Goal: Task Accomplishment & Management: Complete application form

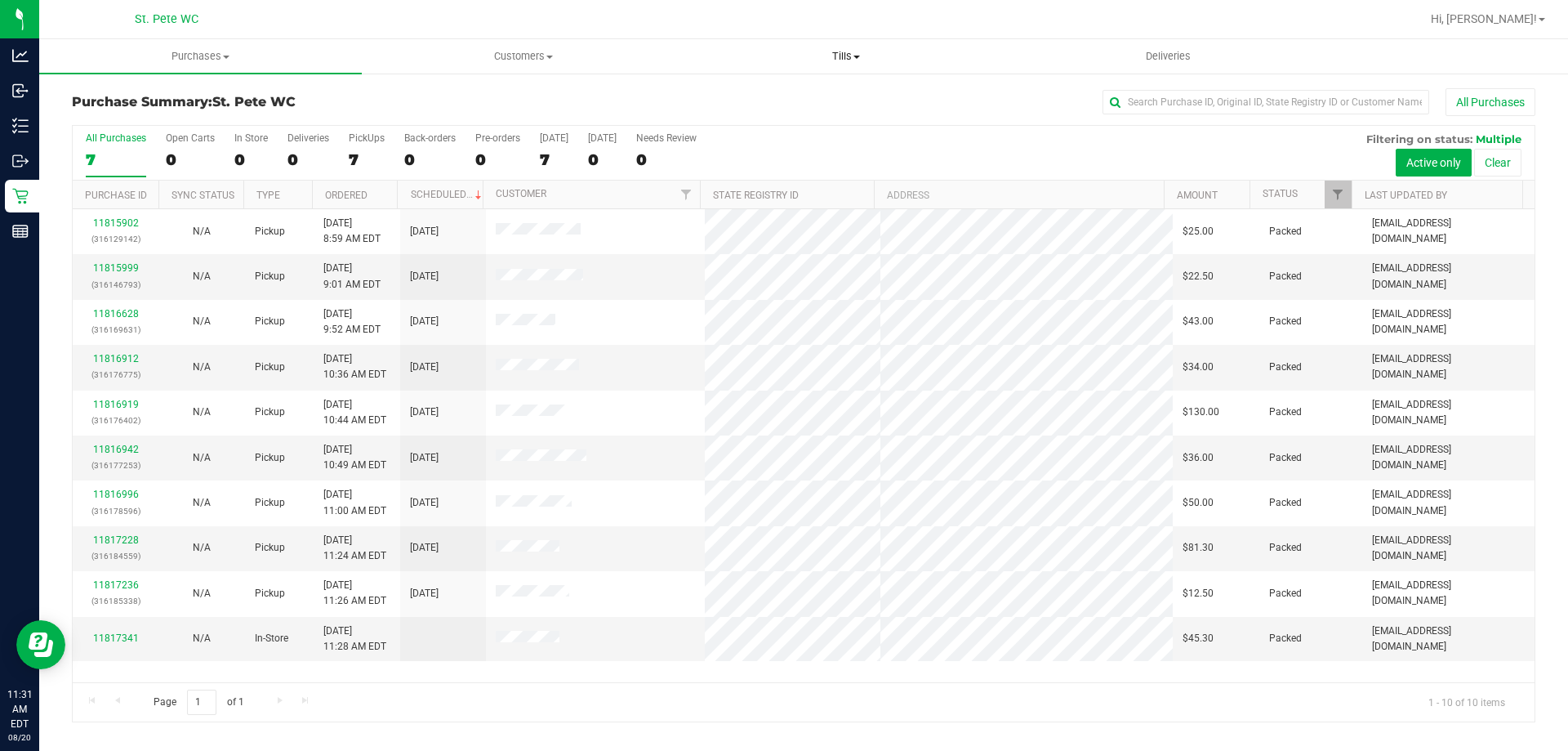
click at [851, 61] on span "Tills" at bounding box center [845, 56] width 321 height 15
click at [826, 97] on li "Manage tills" at bounding box center [845, 98] width 322 height 19
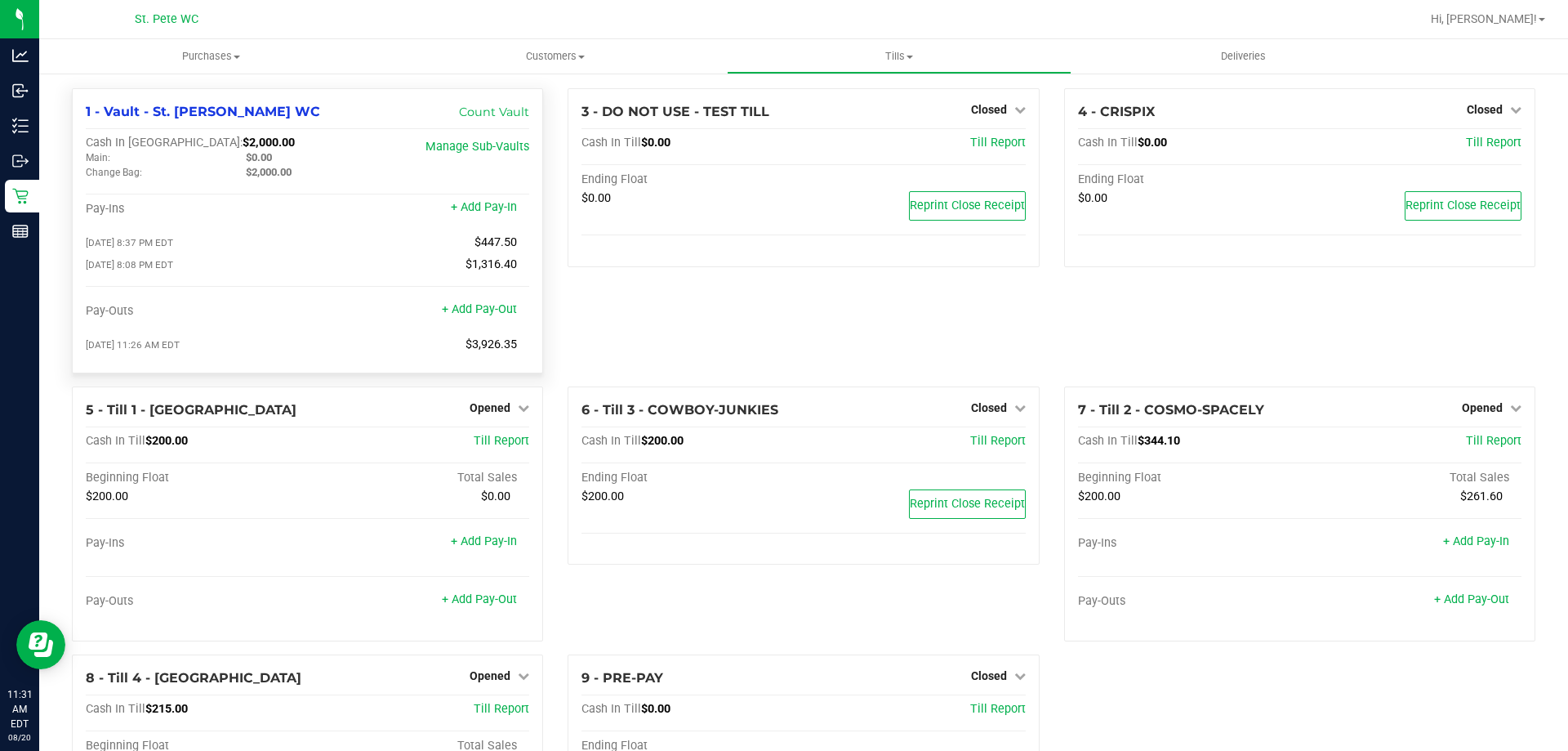
drag, startPoint x: 513, startPoint y: 350, endPoint x: 458, endPoint y: 350, distance: 55.0
click at [458, 350] on div "[DATE] 11:26 AM EDT $3,926.35" at bounding box center [307, 344] width 444 height 15
copy div "$3,926.35"
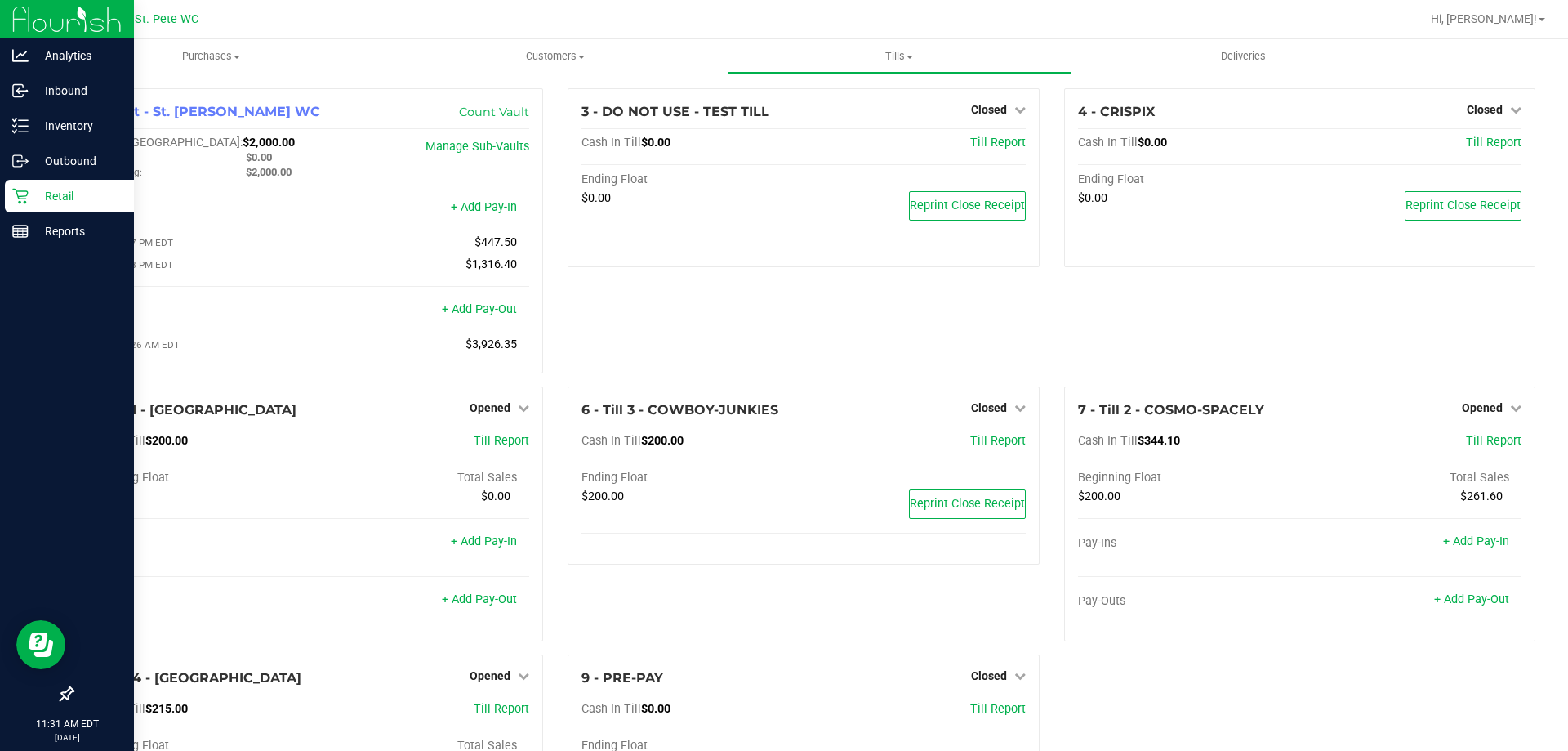
click at [15, 204] on icon at bounding box center [20, 196] width 17 height 17
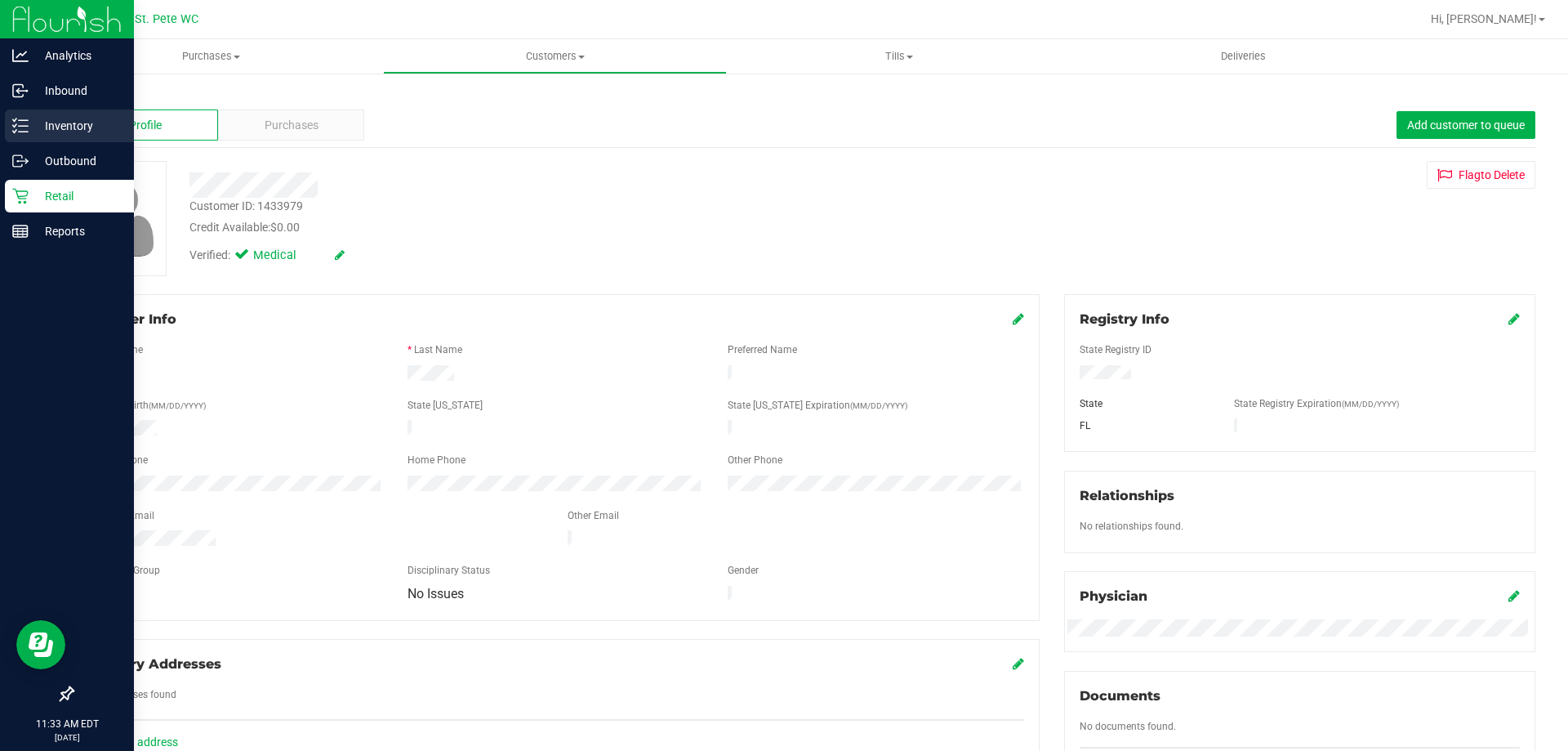
click at [26, 128] on icon at bounding box center [20, 126] width 17 height 17
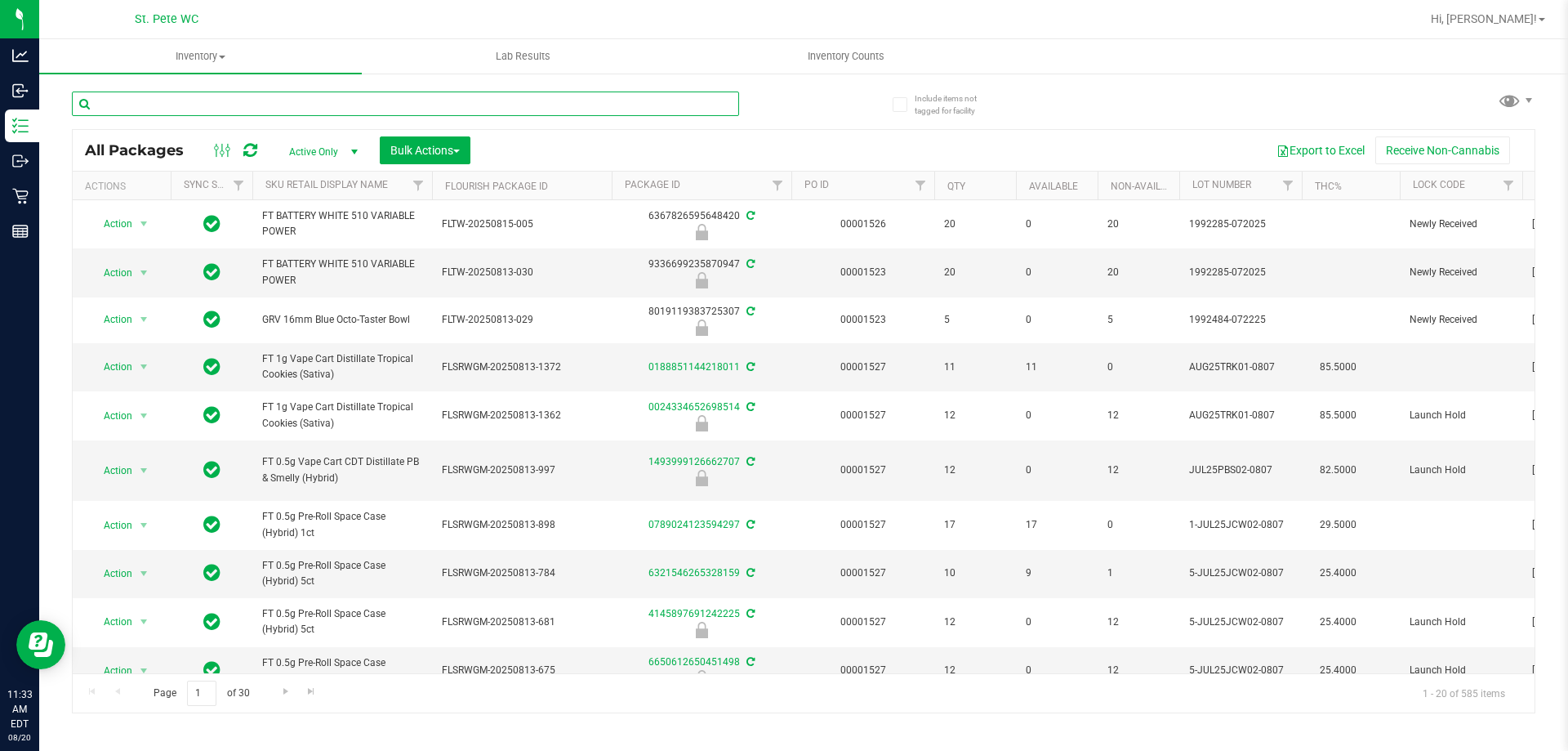
click at [210, 106] on input "text" at bounding box center [406, 104] width 668 height 25
paste input "JAN25RAI01B-0203"
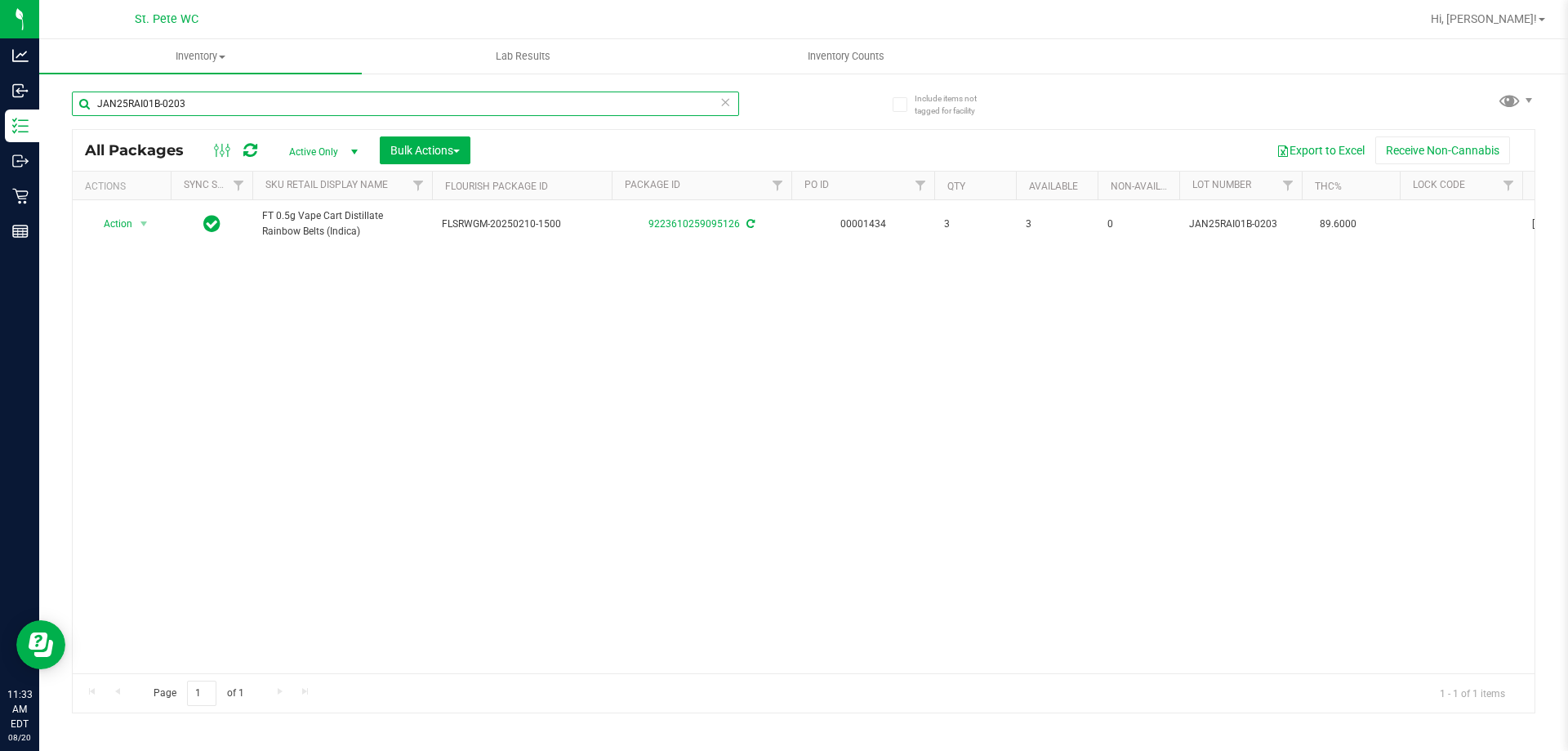
drag, startPoint x: 267, startPoint y: 104, endPoint x: 95, endPoint y: 105, distance: 172.0
click at [95, 105] on input "JAN25RAI01B-0203" at bounding box center [406, 104] width 668 height 25
paste input "FEB25JEL02-0227"
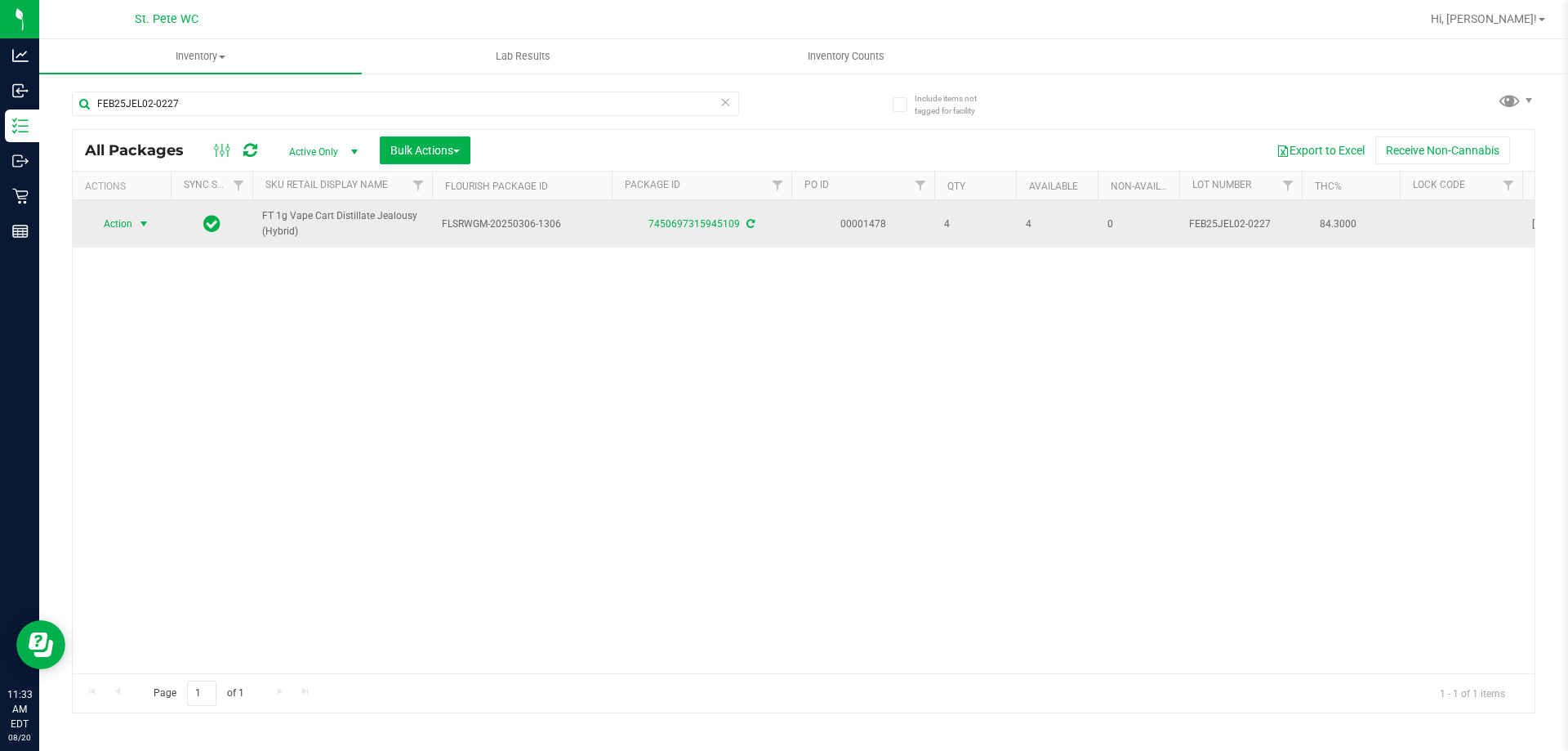
click at [134, 224] on span "select" at bounding box center [143, 224] width 20 height 23
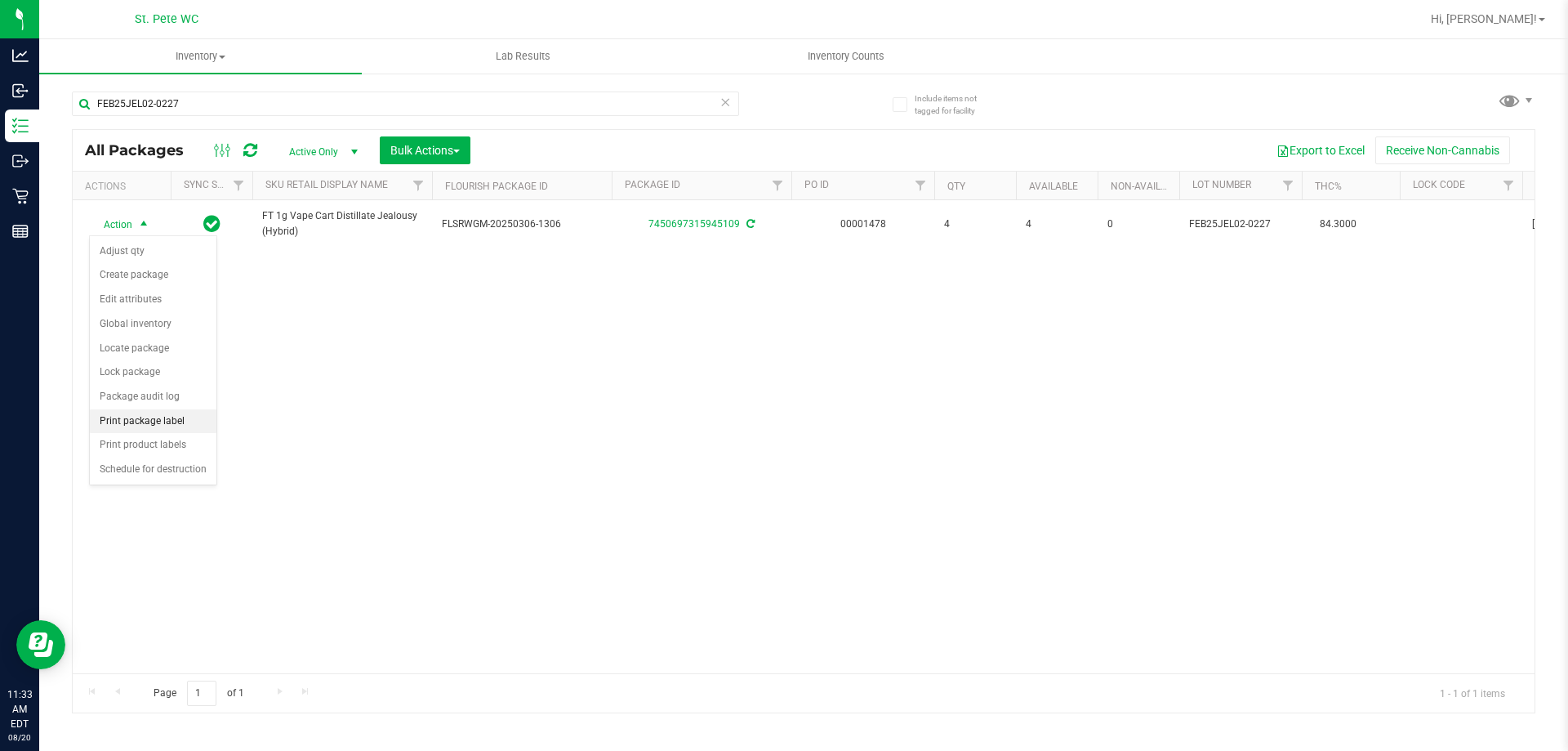
click at [122, 418] on li "Print package label" at bounding box center [153, 422] width 126 height 25
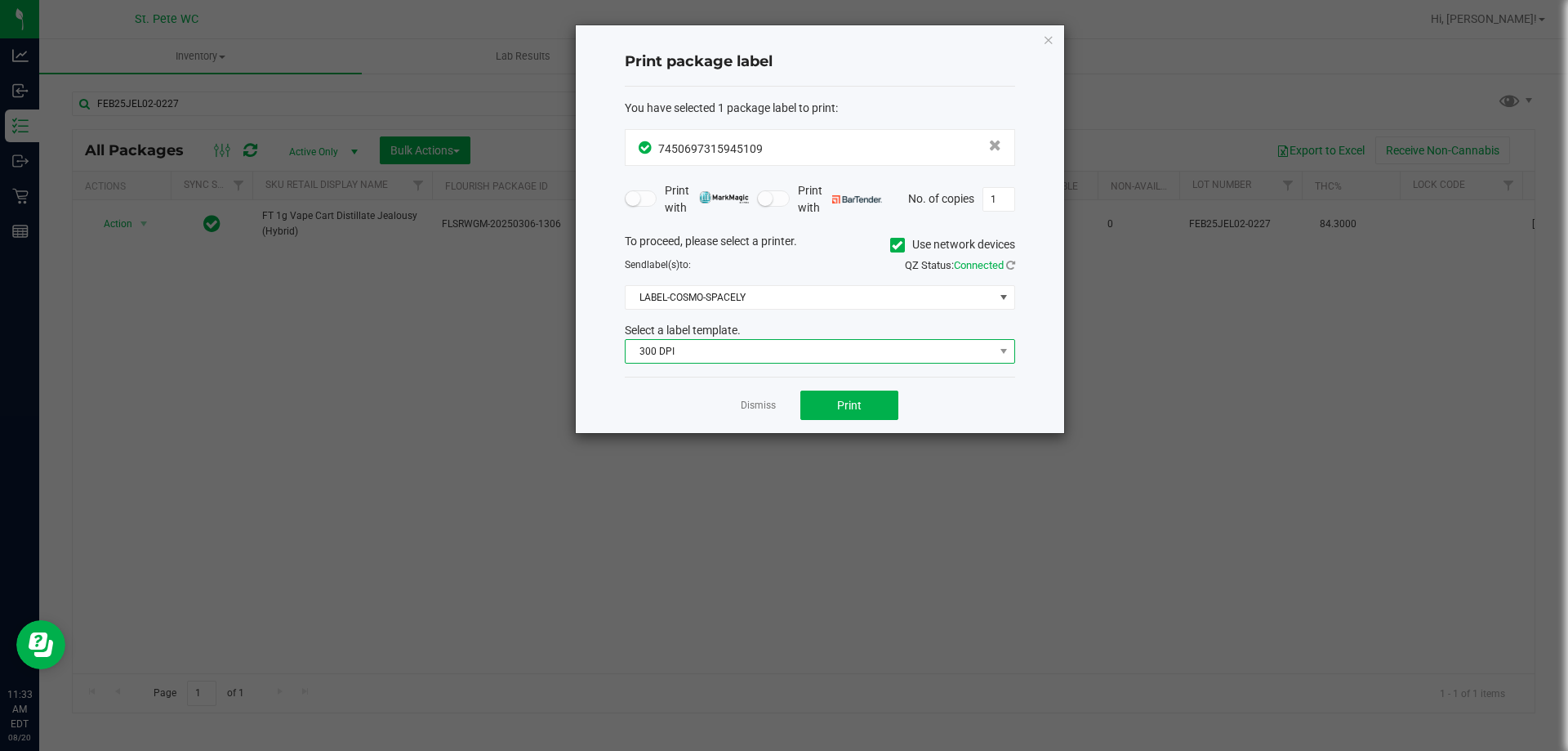
click at [702, 355] on span "300 DPI" at bounding box center [809, 351] width 368 height 23
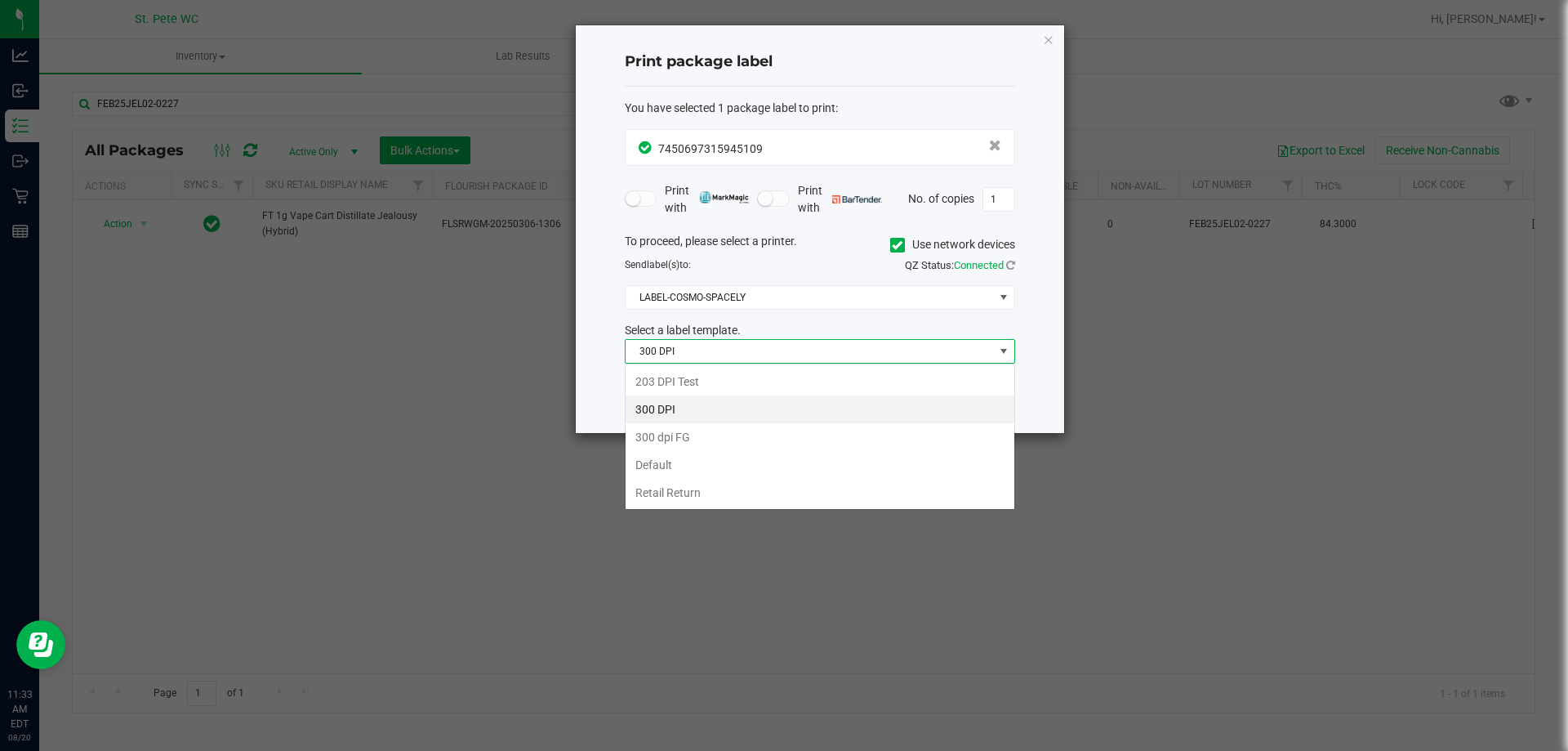
scroll to position [25, 390]
click at [681, 465] on li "Default" at bounding box center [820, 465] width 389 height 28
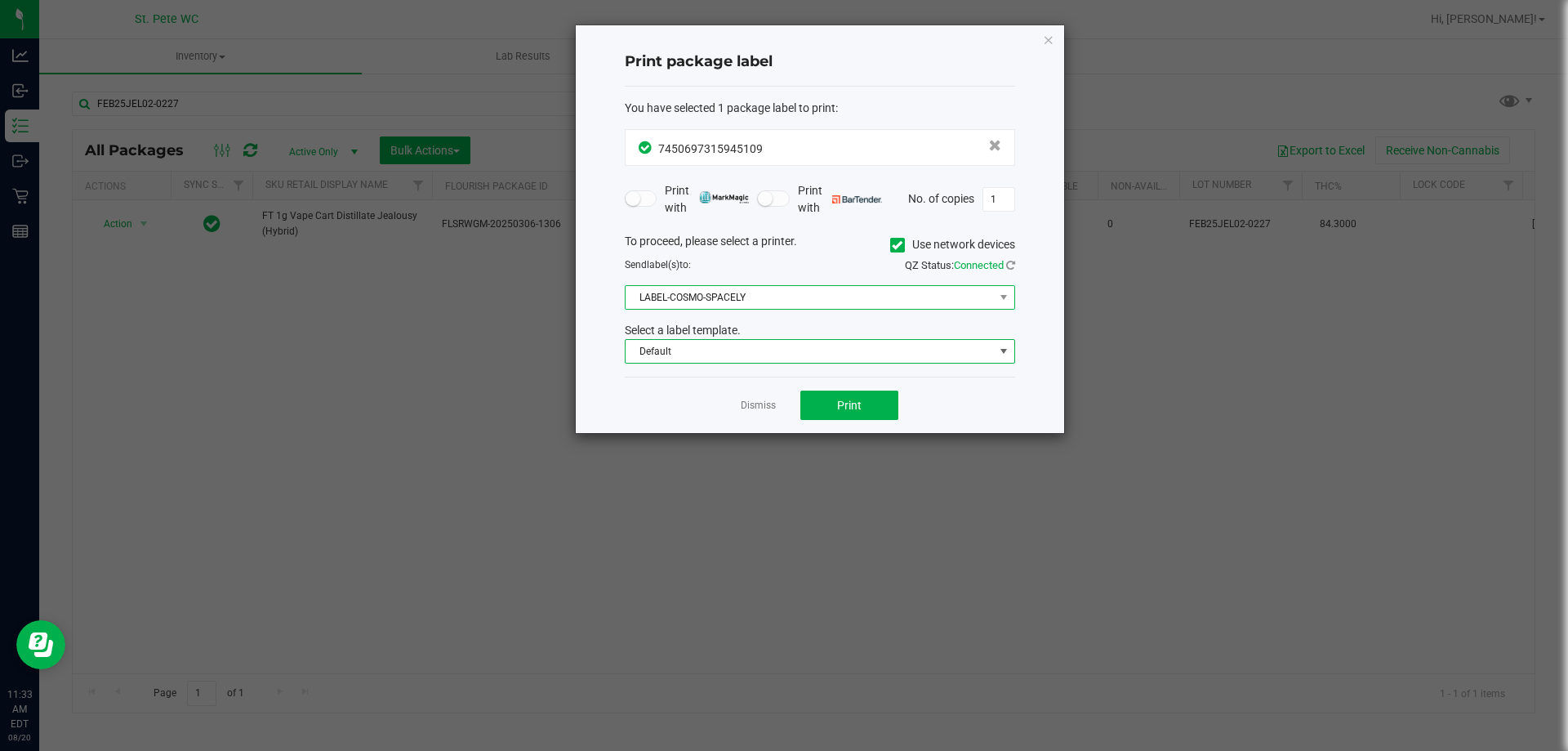
click at [766, 292] on span "LABEL-COSMO-SPACELY" at bounding box center [809, 297] width 368 height 23
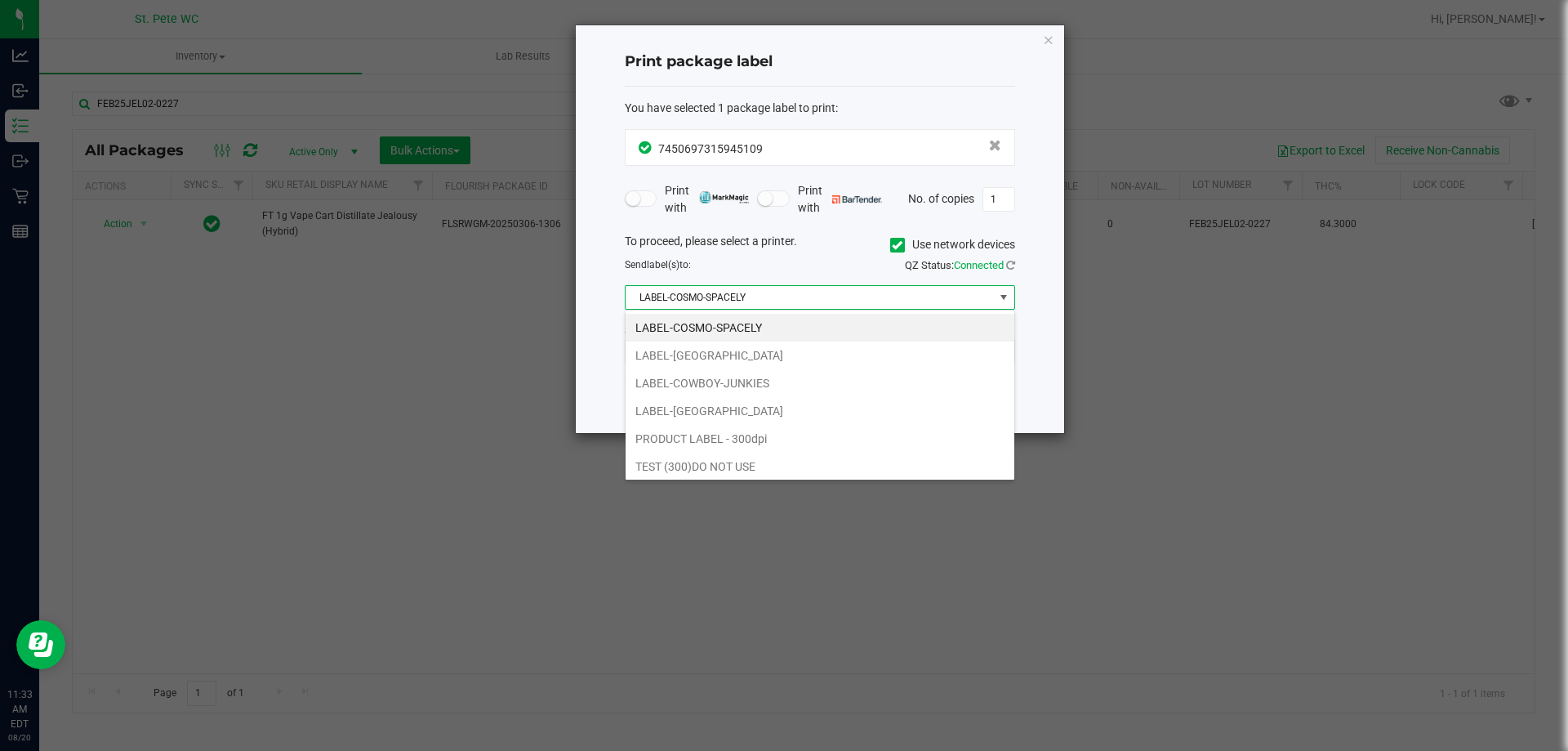
click at [750, 406] on li "LABEL-[GEOGRAPHIC_DATA]" at bounding box center [820, 411] width 389 height 28
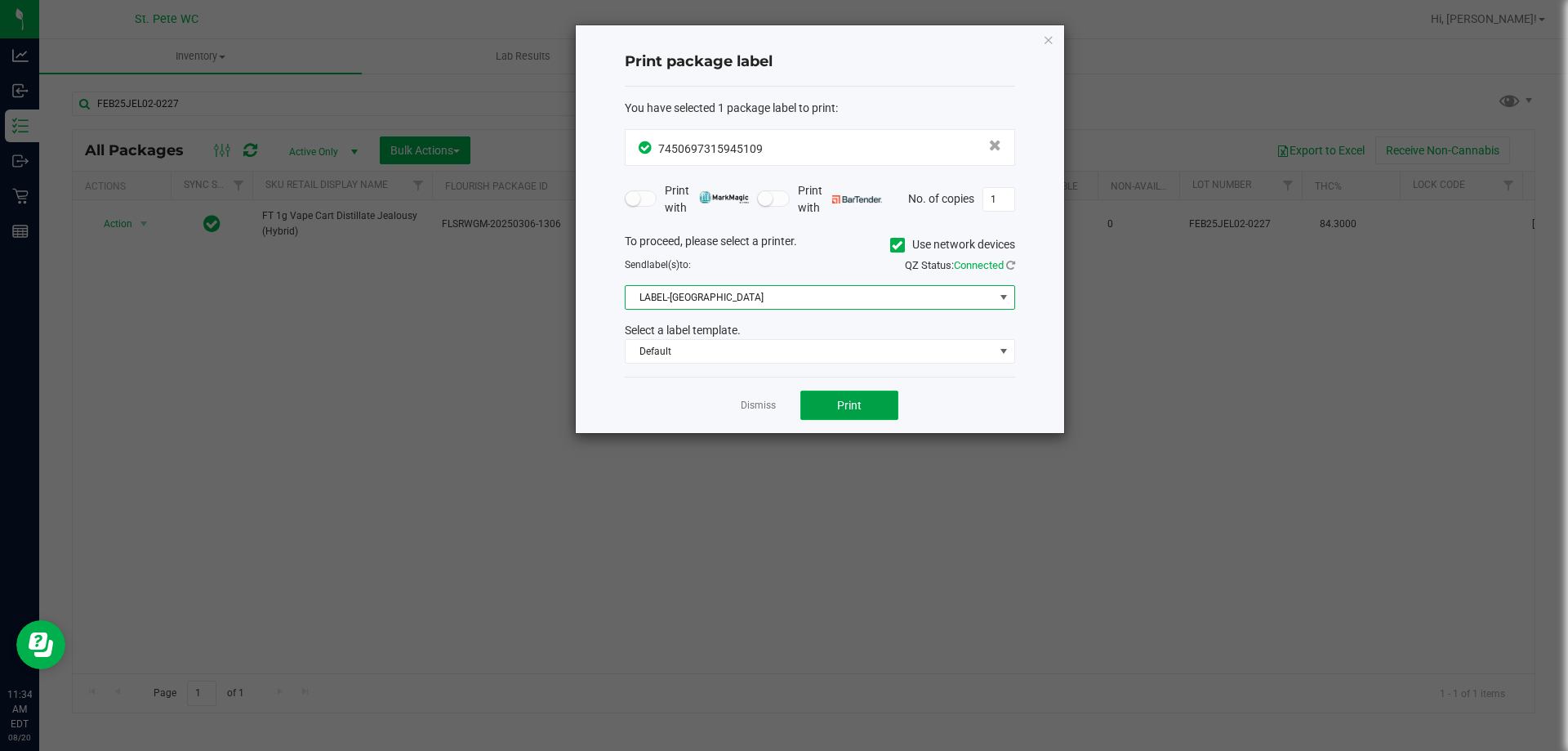
click at [832, 396] on button "Print" at bounding box center [849, 404] width 98 height 29
click at [745, 405] on link "Dismiss" at bounding box center [758, 406] width 35 height 14
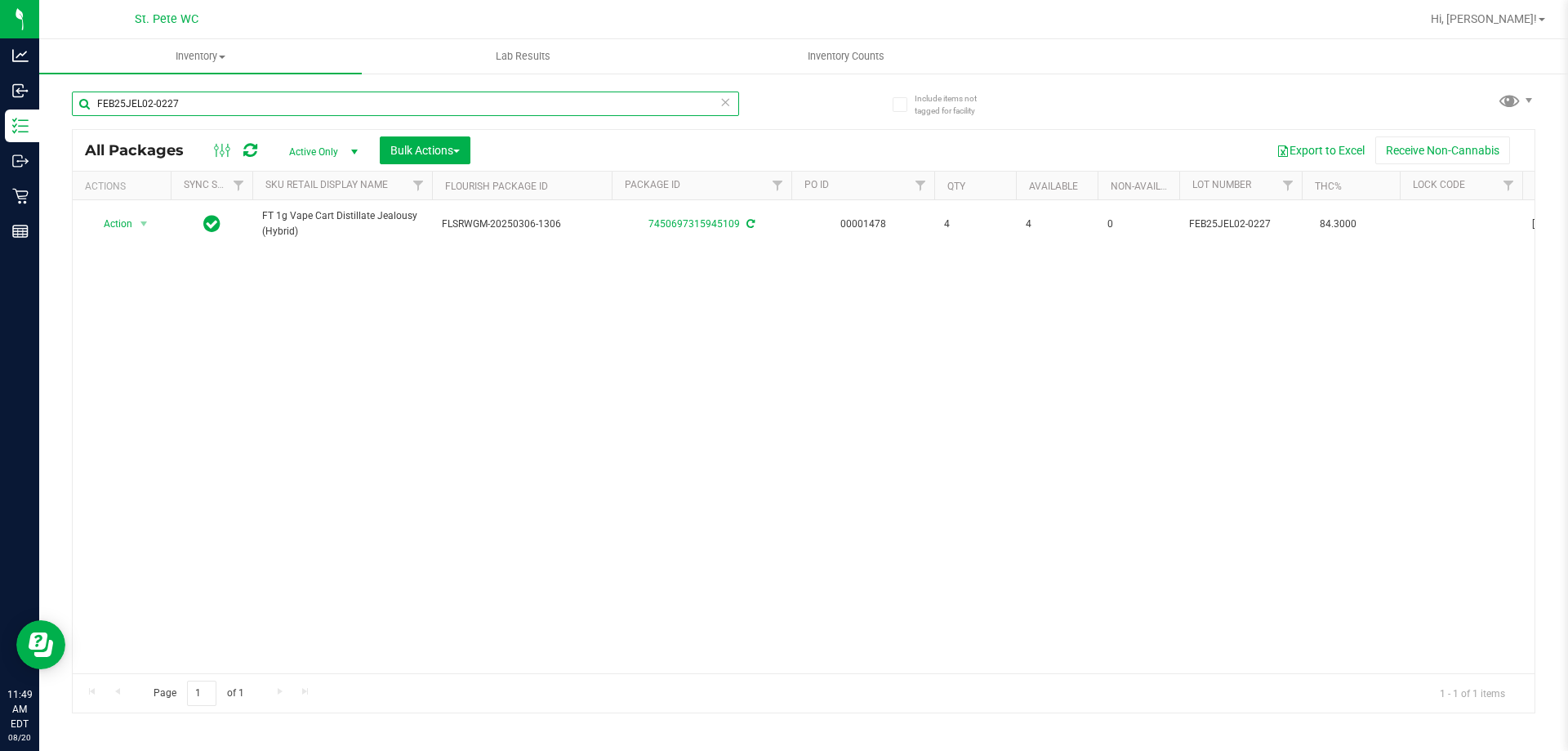
drag, startPoint x: 334, startPoint y: 105, endPoint x: 78, endPoint y: 99, distance: 256.1
click at [78, 99] on input "FEB25JEL02-0227" at bounding box center [406, 104] width 668 height 25
paste input "JAN25RAI01B-0203"
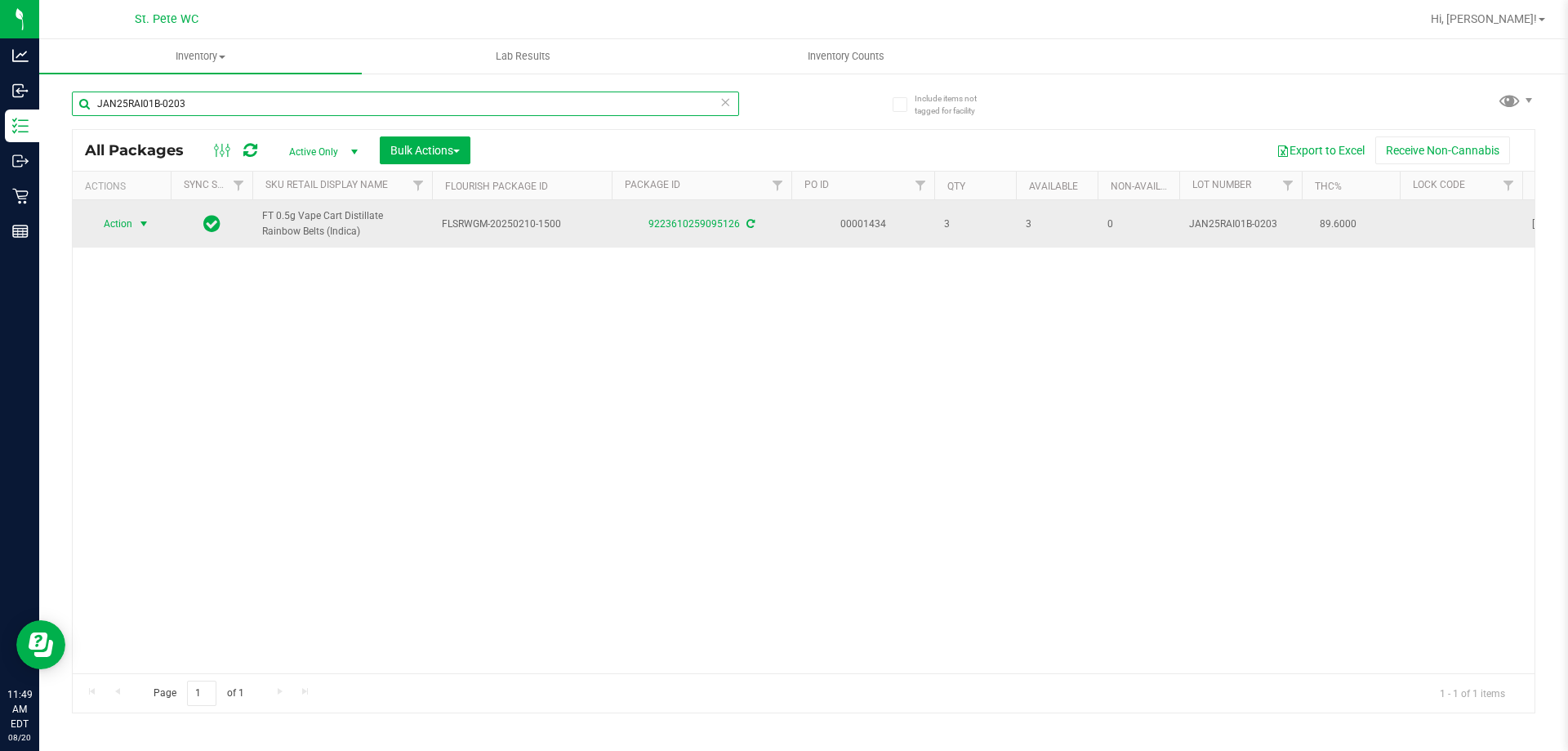
type input "JAN25RAI01B-0203"
click at [144, 216] on span "select" at bounding box center [143, 224] width 20 height 23
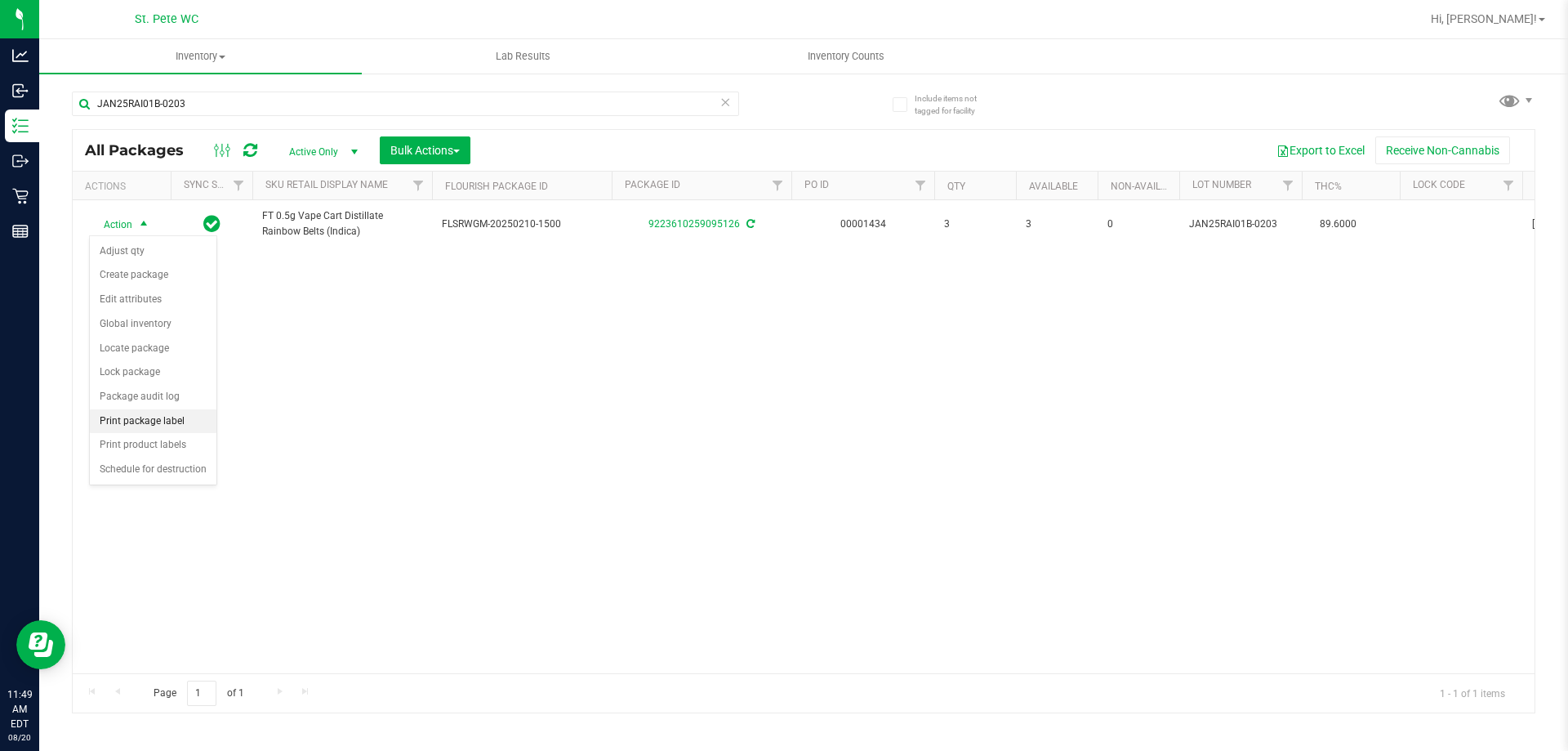
click at [140, 417] on li "Print package label" at bounding box center [153, 422] width 126 height 25
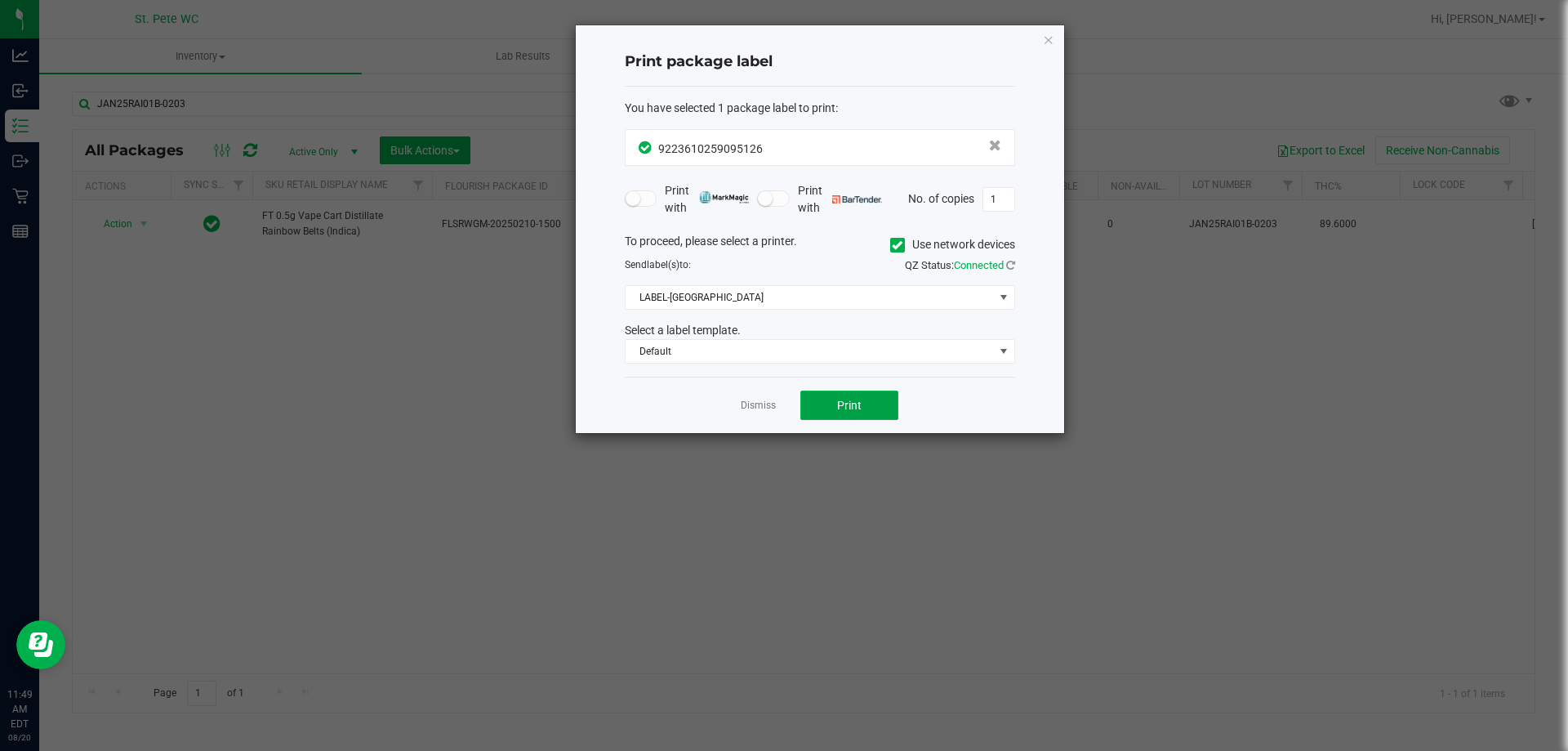
click at [819, 405] on button "Print" at bounding box center [849, 404] width 98 height 29
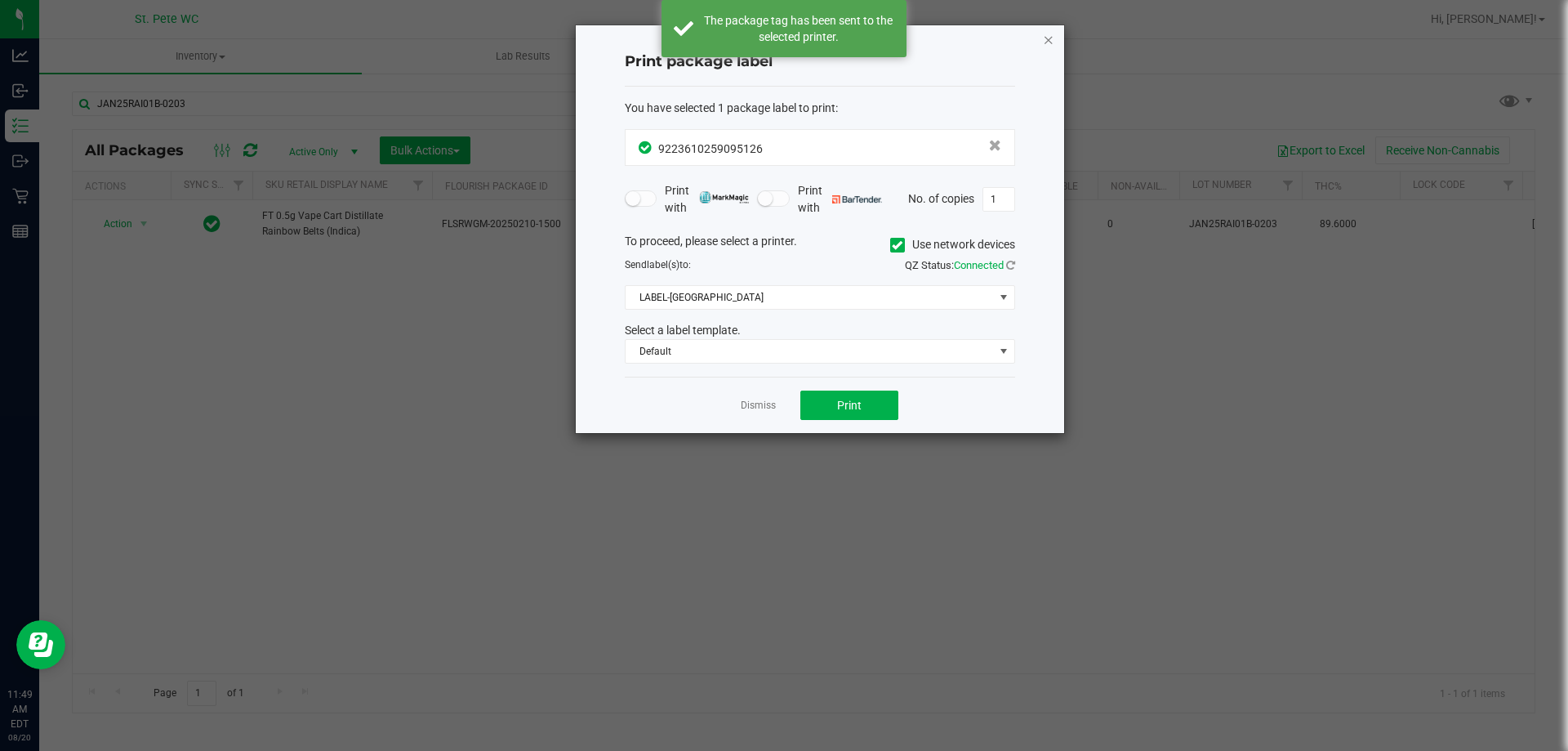
click at [1048, 37] on icon "button" at bounding box center [1048, 39] width 11 height 19
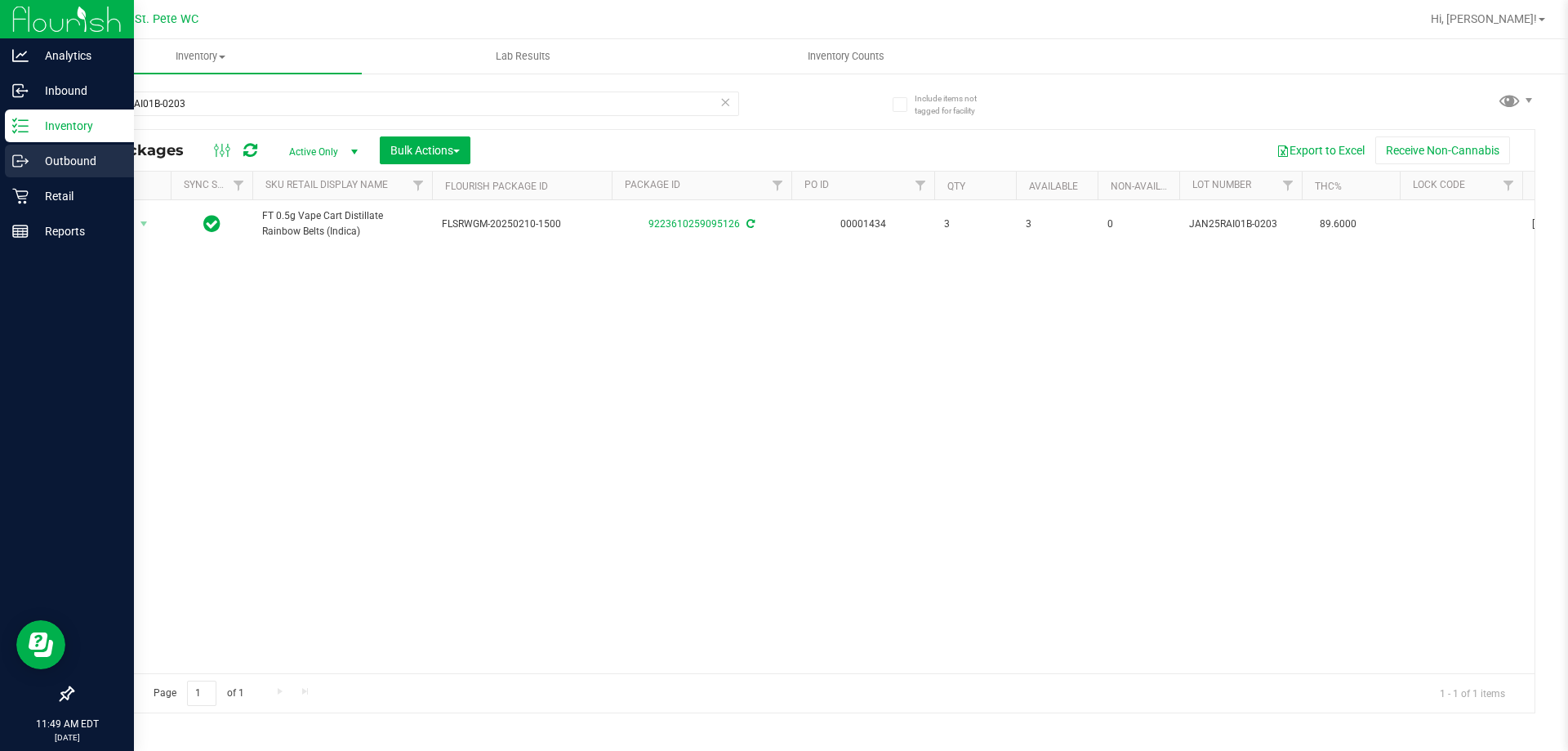
click at [30, 159] on p "Outbound" at bounding box center [78, 161] width 98 height 19
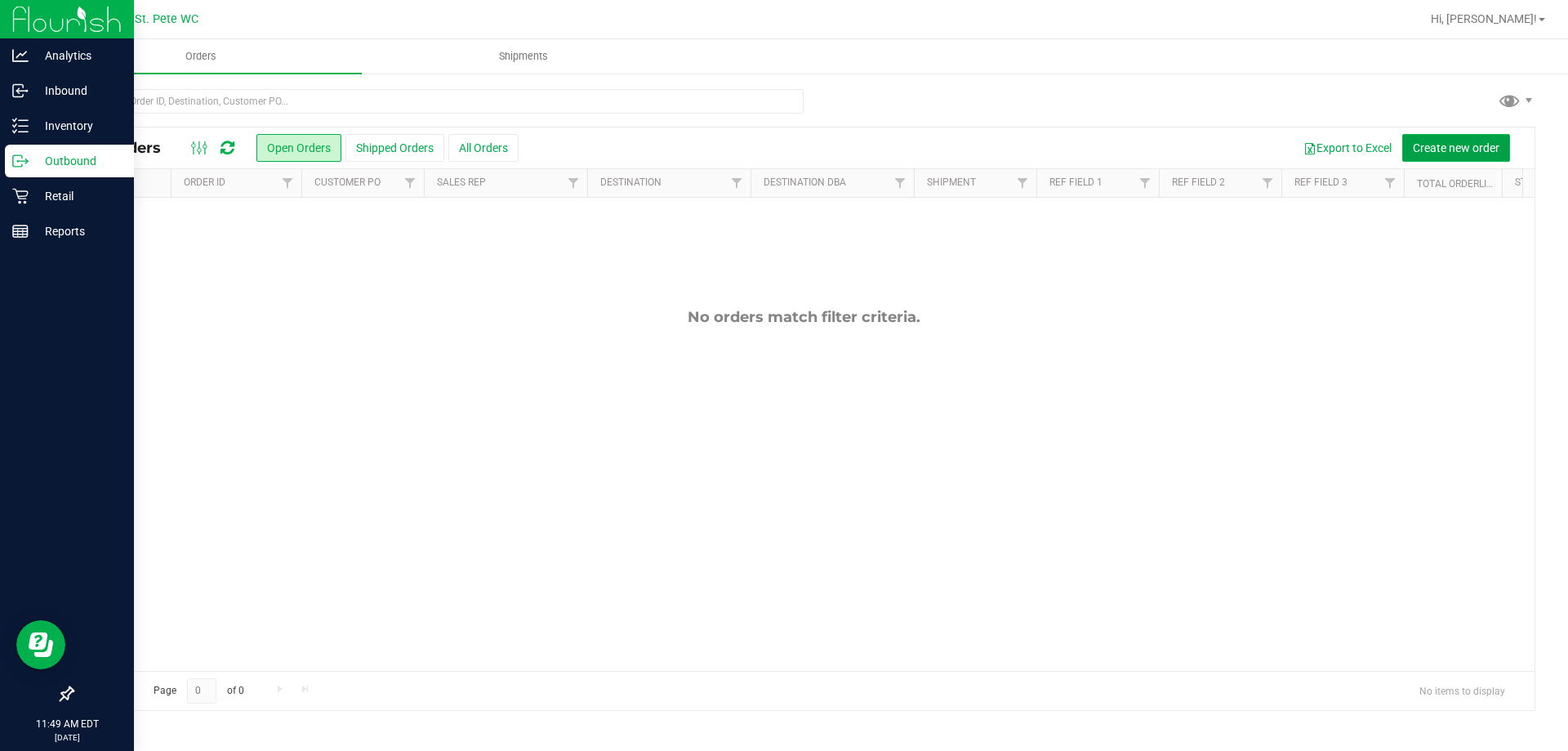
click at [1456, 141] on span "Create new order" at bounding box center [1456, 148] width 87 height 13
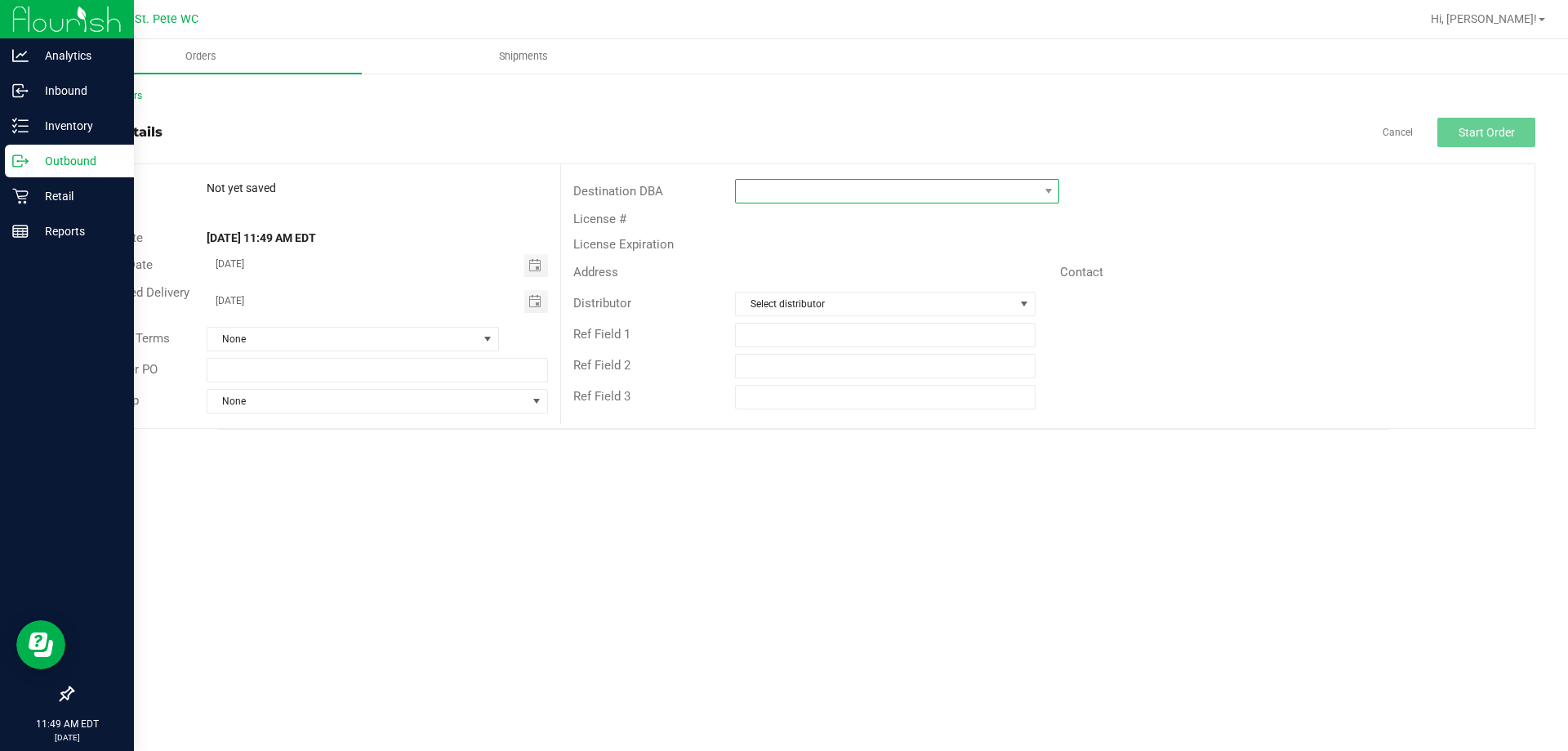
click at [988, 187] on span at bounding box center [887, 191] width 302 height 23
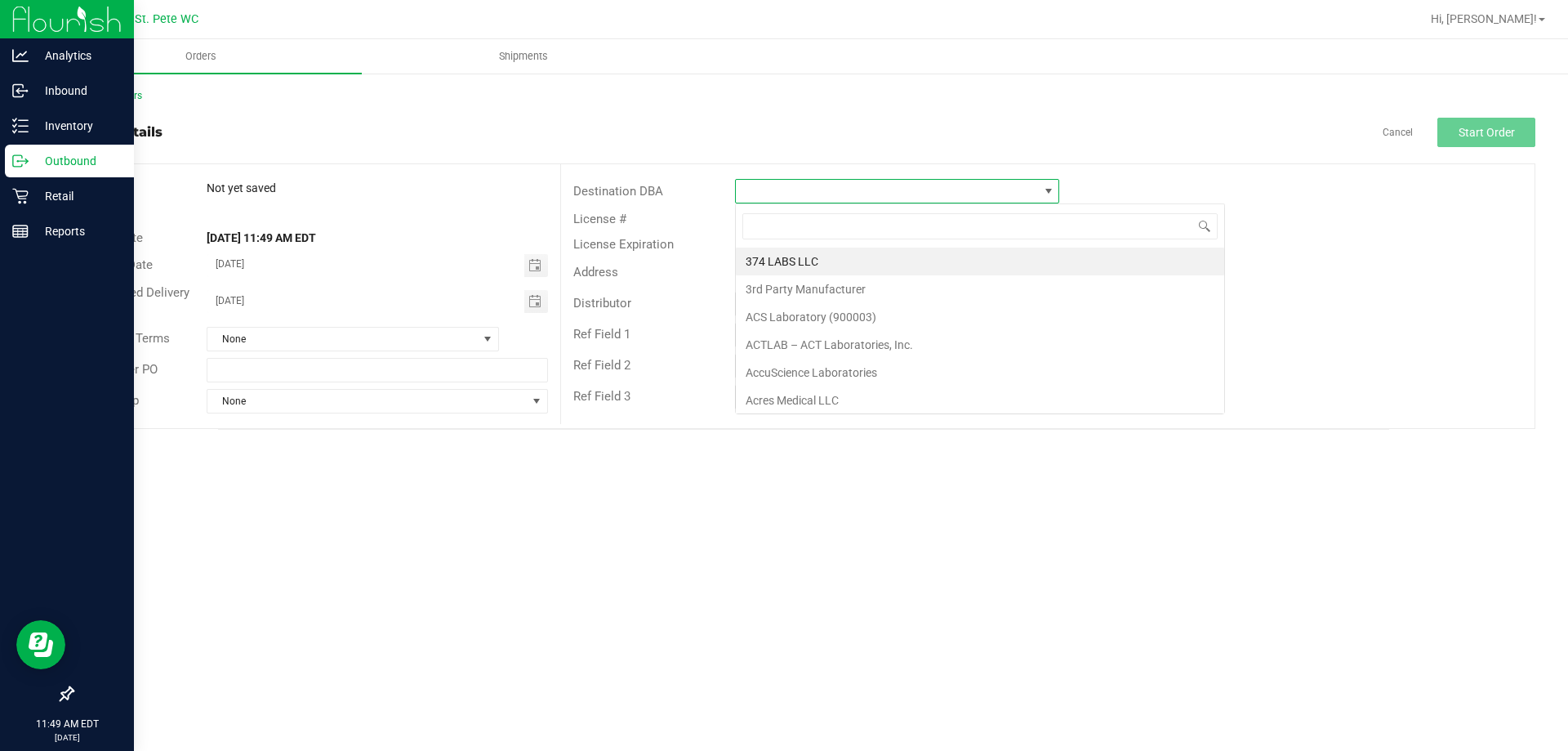
scroll to position [25, 324]
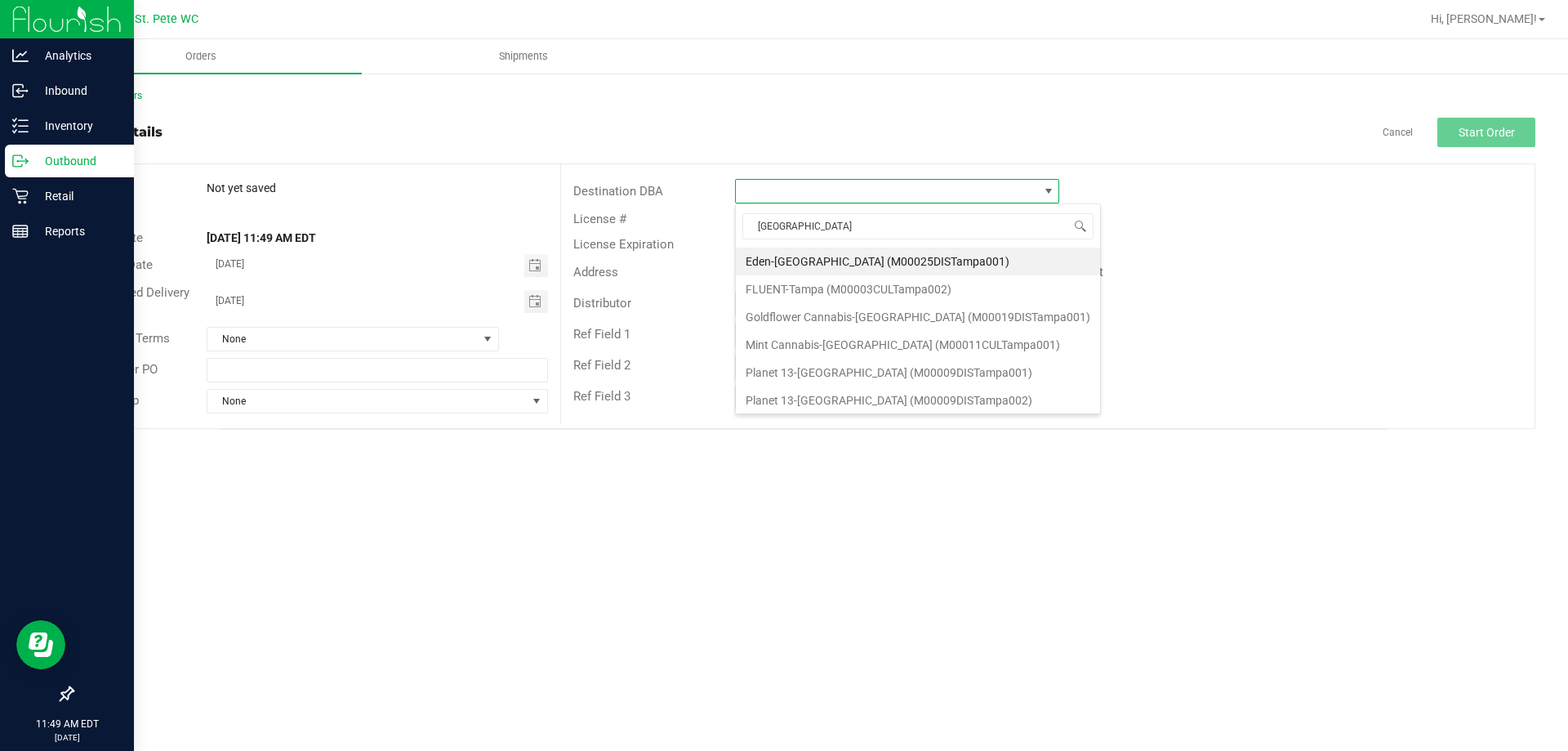
type input "[GEOGRAPHIC_DATA]"
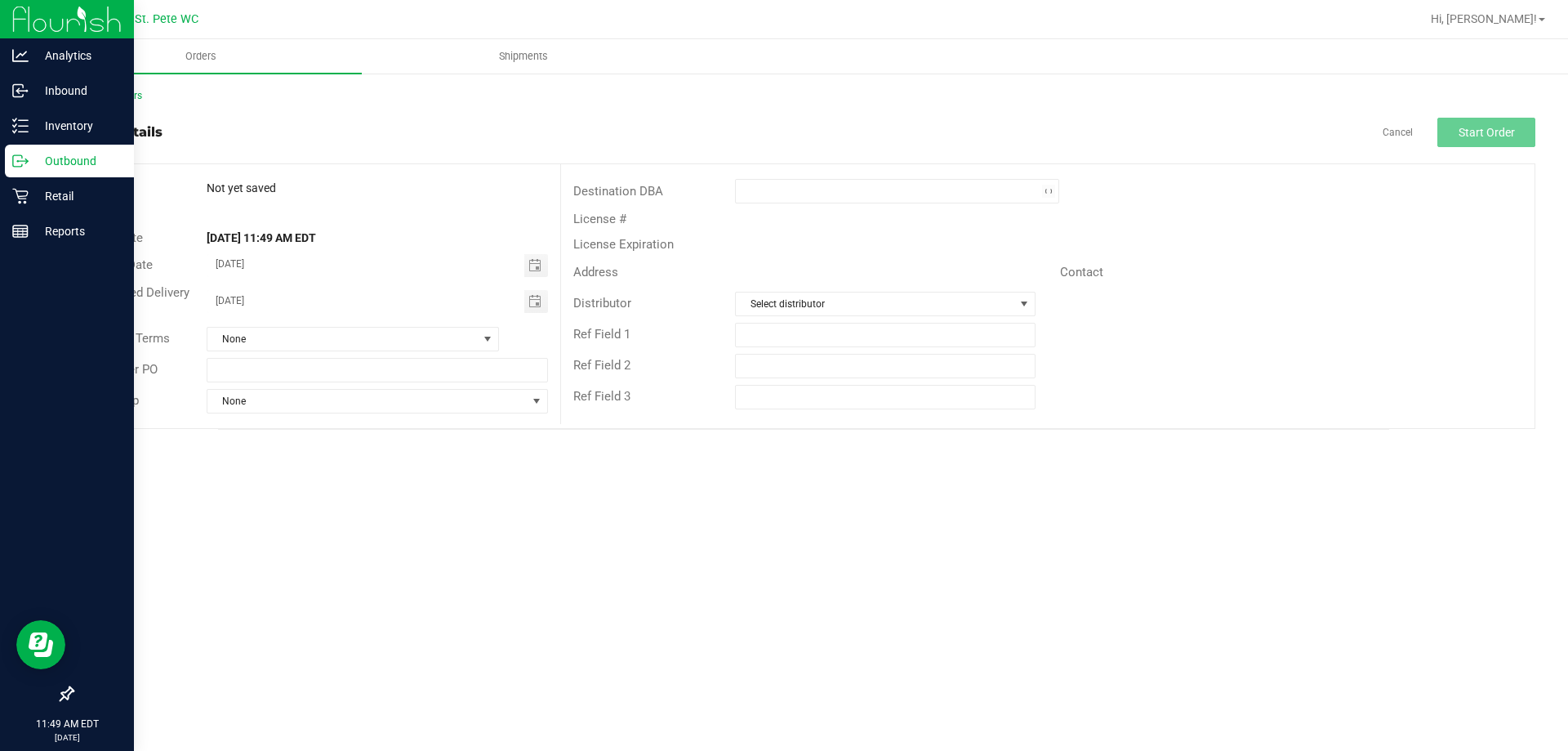
click at [693, 568] on div "Orders Shipments Back to Orders Order details Cancel Start Order Order # Not ye…" at bounding box center [804, 395] width 1529 height 711
click at [972, 183] on span at bounding box center [887, 191] width 302 height 23
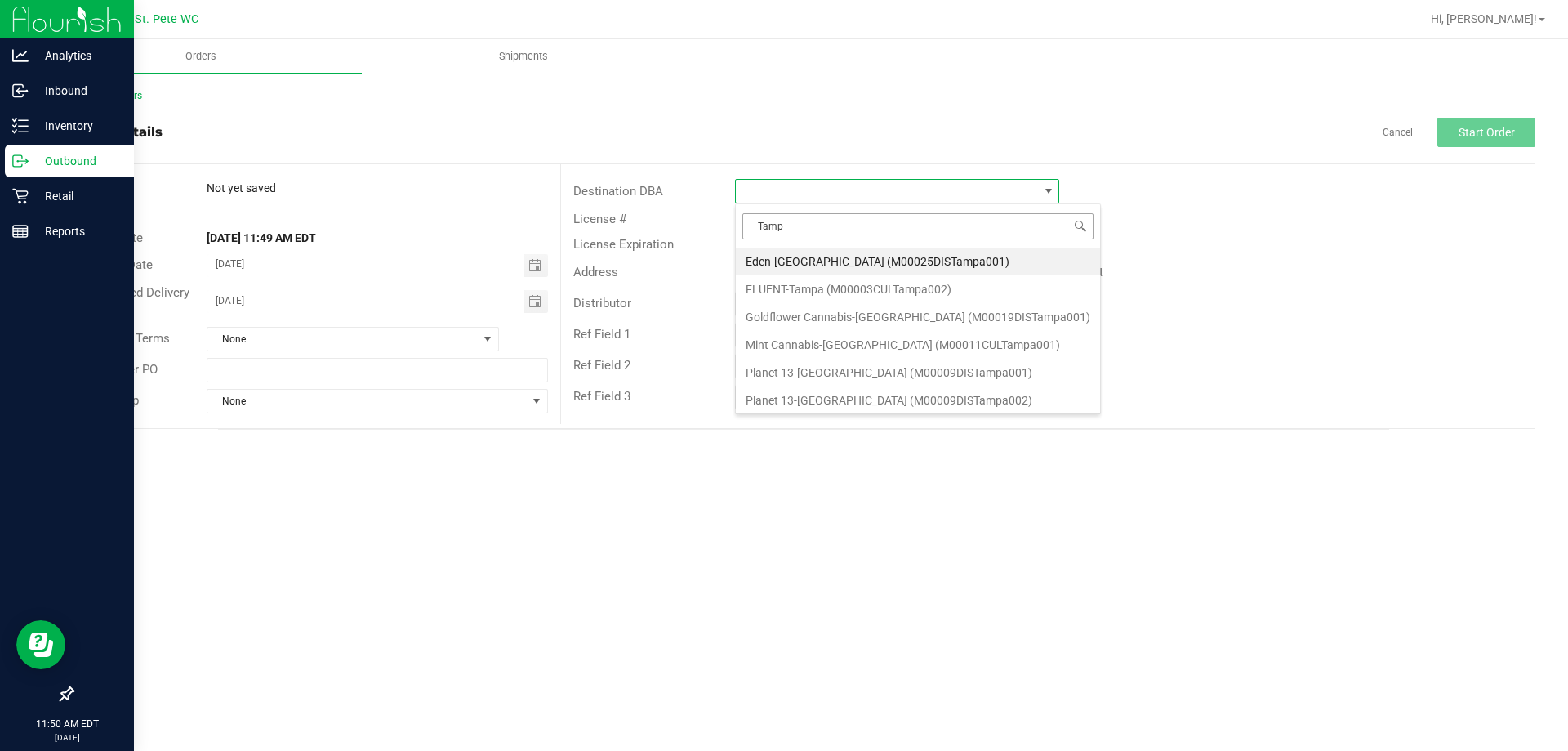
type input "[GEOGRAPHIC_DATA]"
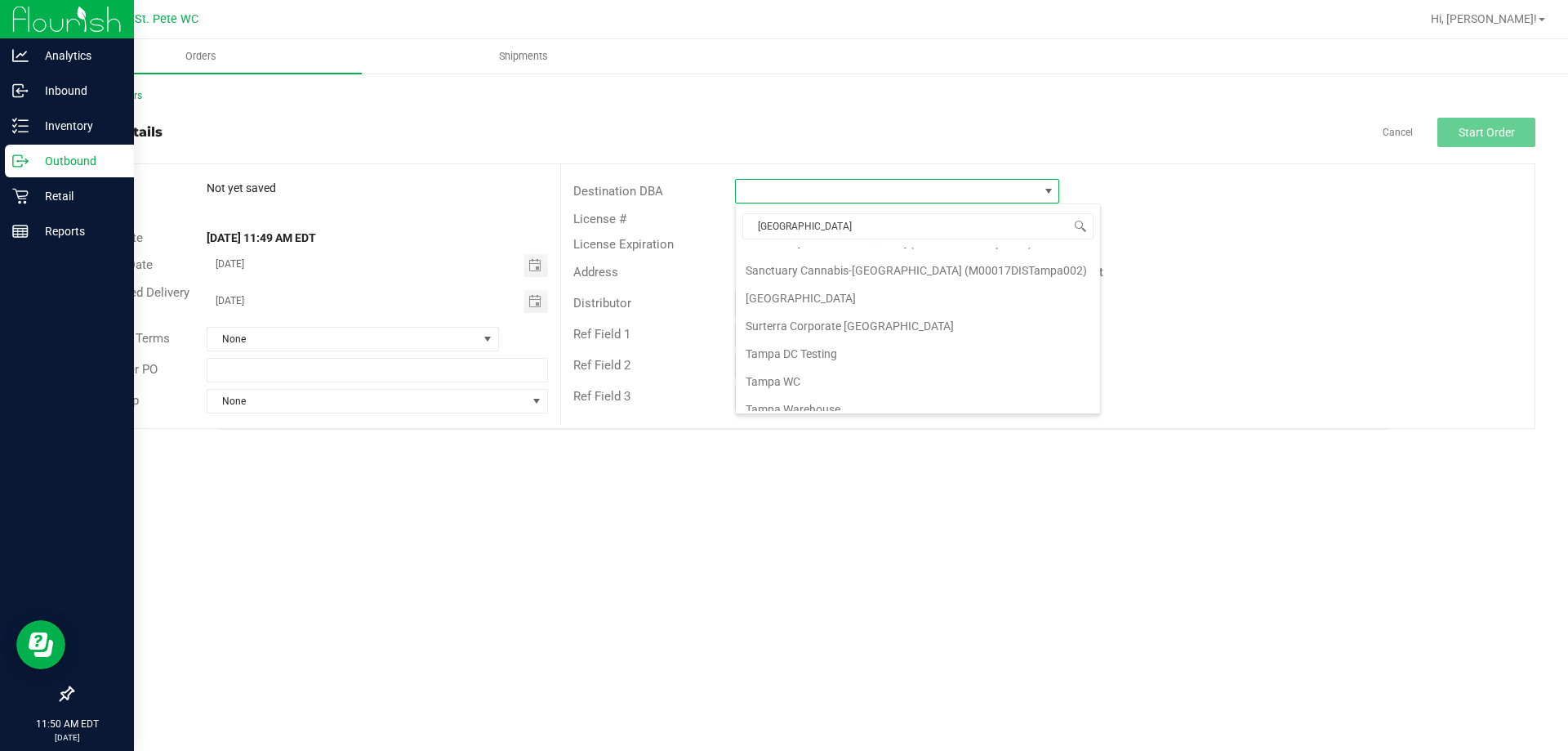
scroll to position [198, 0]
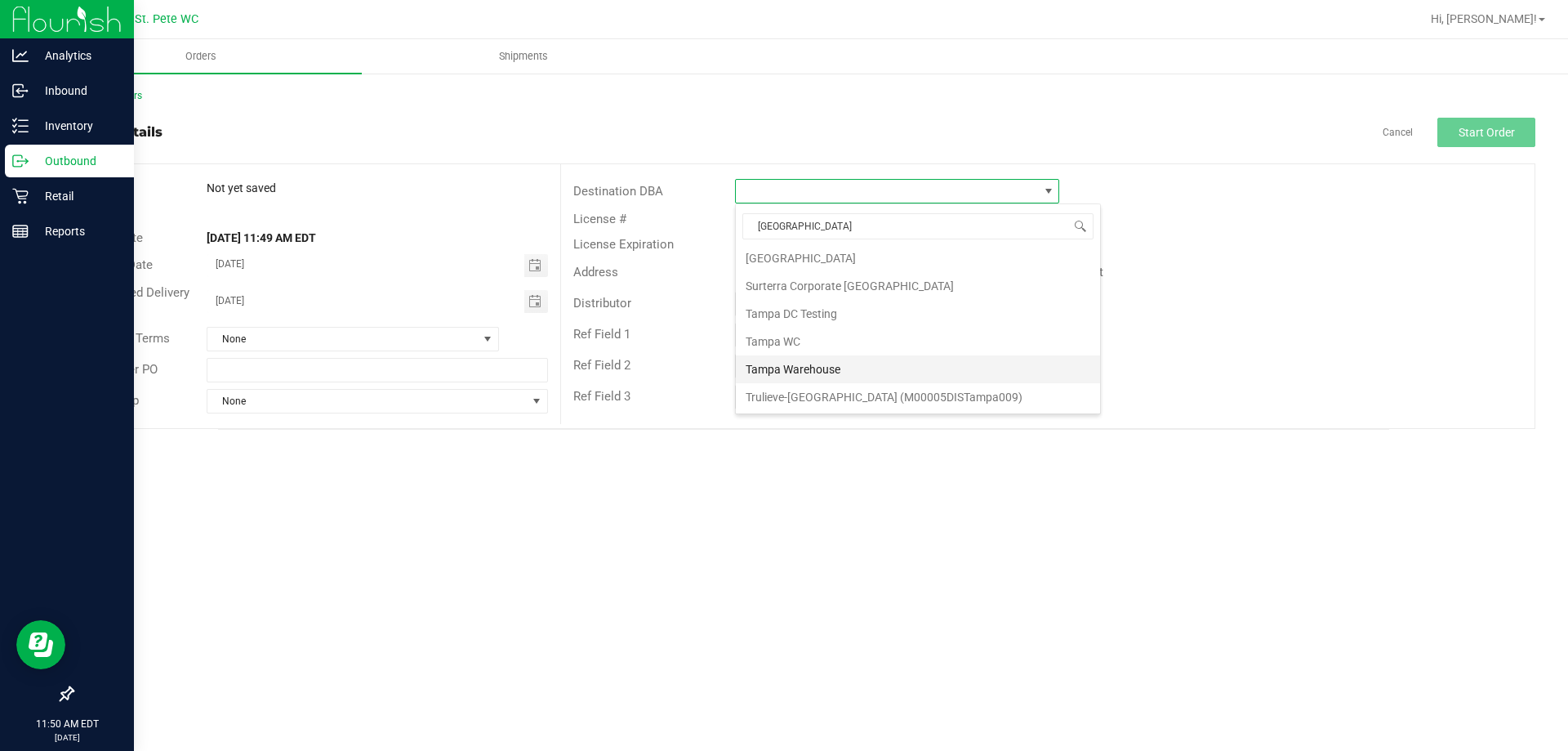
click at [921, 361] on li "Tampa Warehouse" at bounding box center [918, 369] width 365 height 28
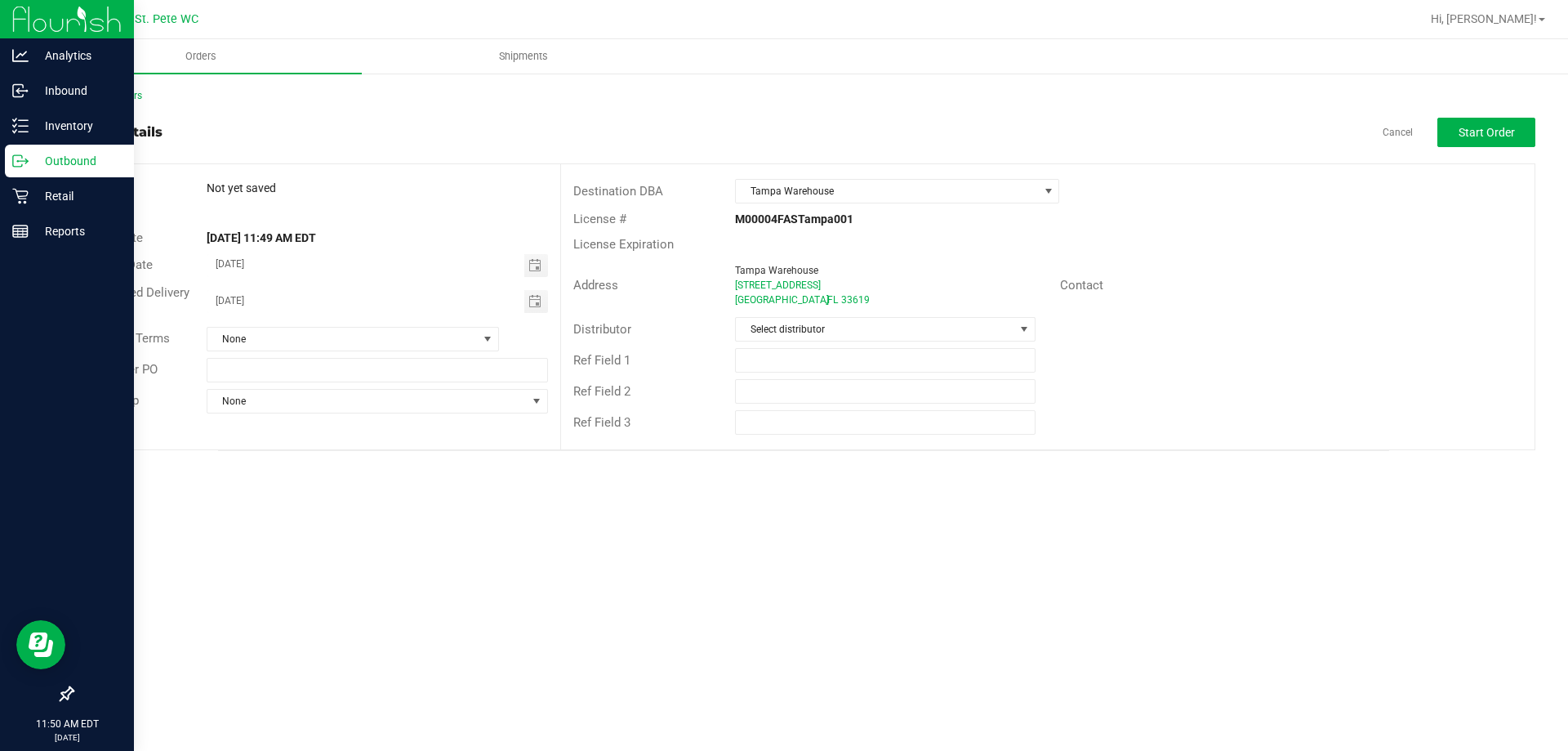
click at [925, 256] on div "License Expiration" at bounding box center [1048, 244] width 973 height 25
click at [1480, 126] on span "Start Order" at bounding box center [1487, 132] width 56 height 13
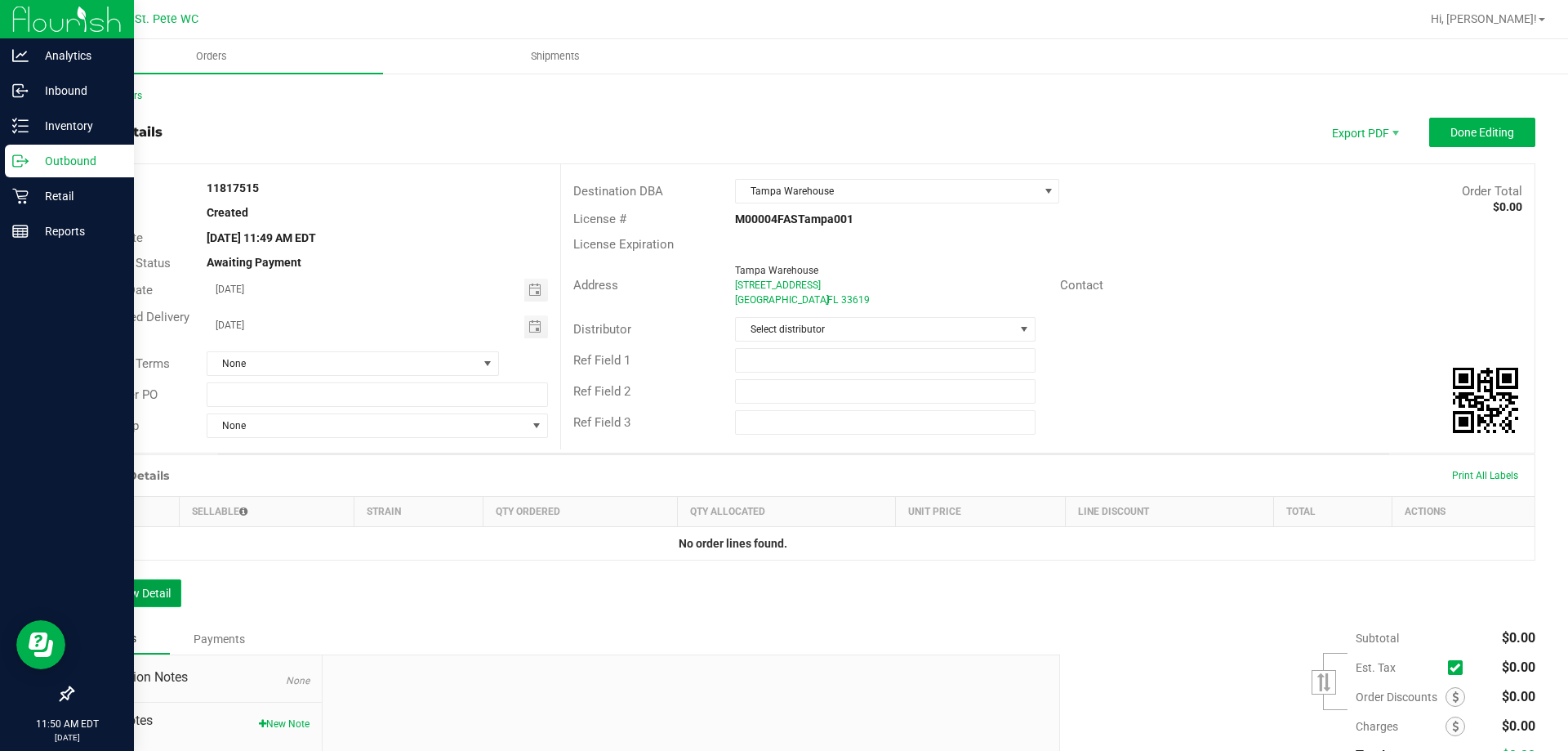
click at [141, 597] on button "Add New Detail" at bounding box center [126, 593] width 110 height 28
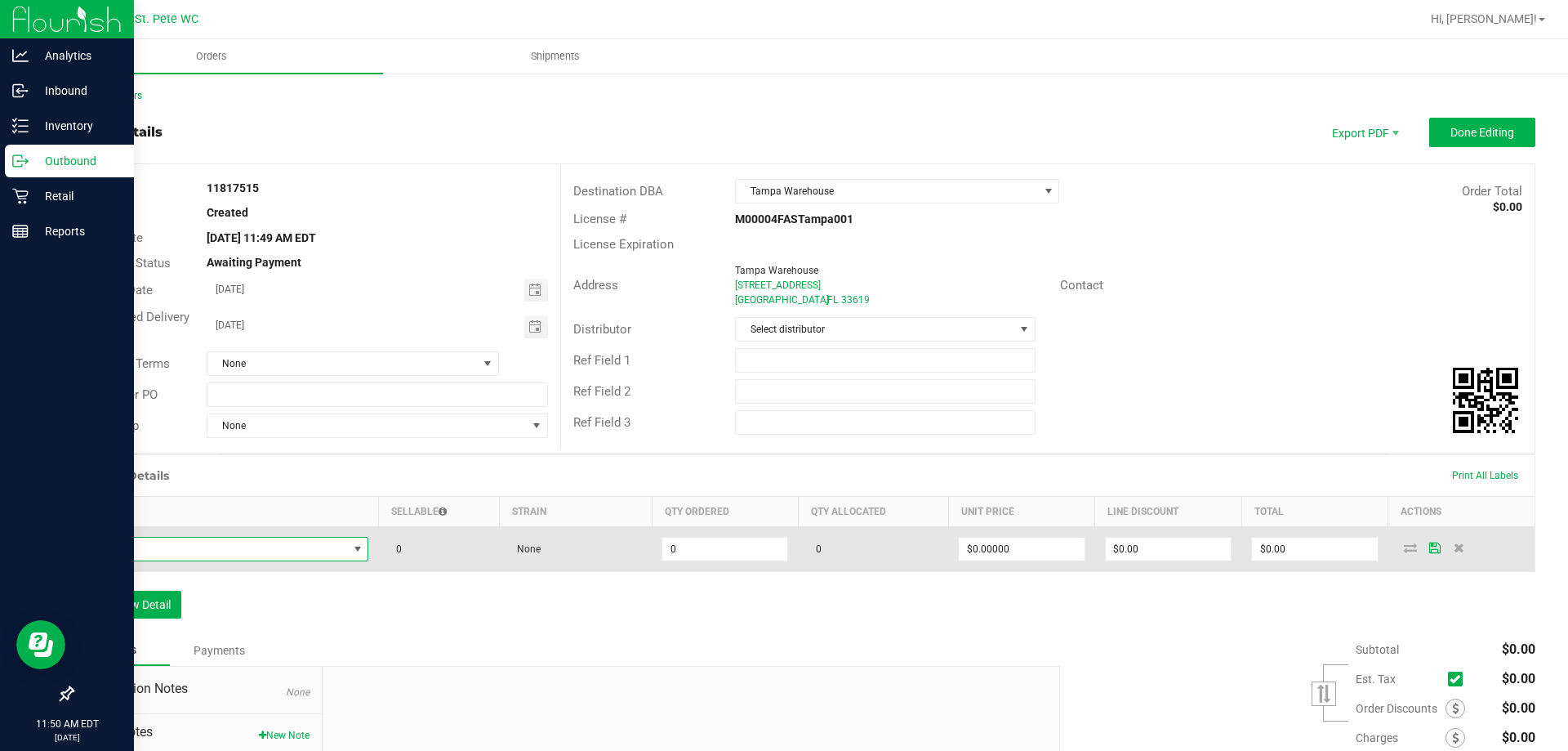
click at [300, 547] on span "NO DATA FOUND" at bounding box center [216, 549] width 264 height 23
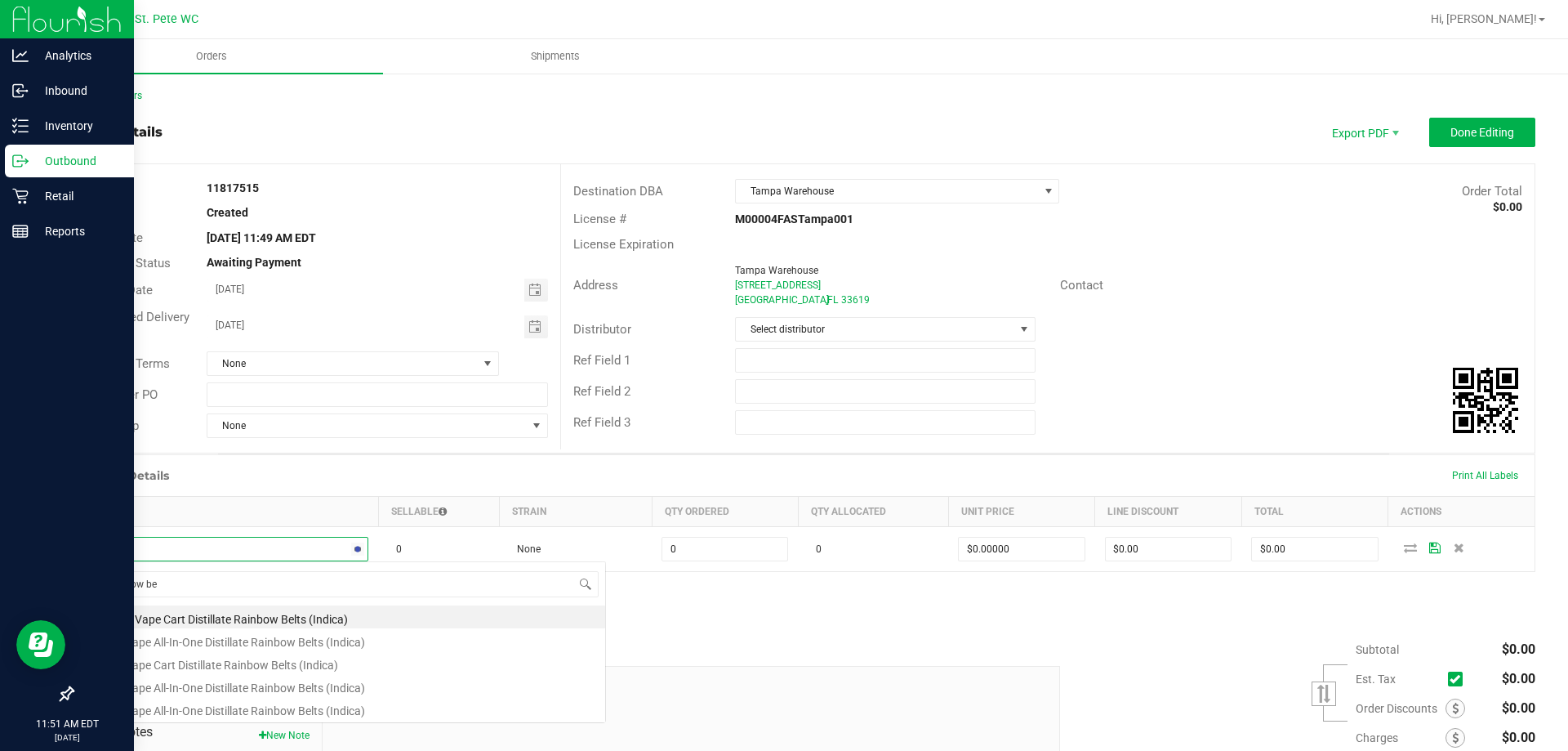
type input "Rainbow bel"
click at [263, 617] on li "FT 0.5g Vape Cart Distillate Rainbow Belts (Indica)" at bounding box center [344, 617] width 521 height 23
type input "0 ea"
type input "$50.00000"
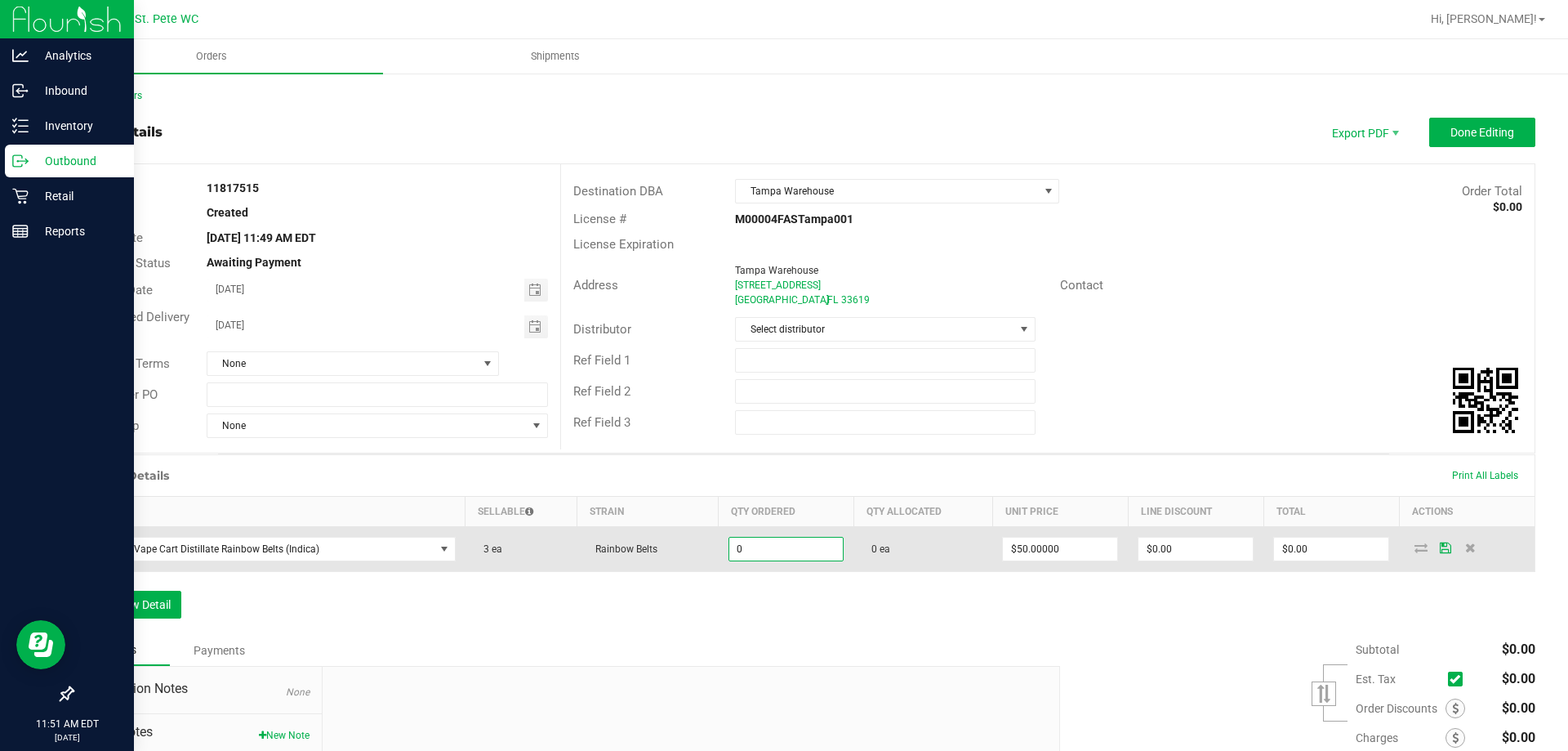
click at [776, 549] on input "0" at bounding box center [786, 549] width 114 height 23
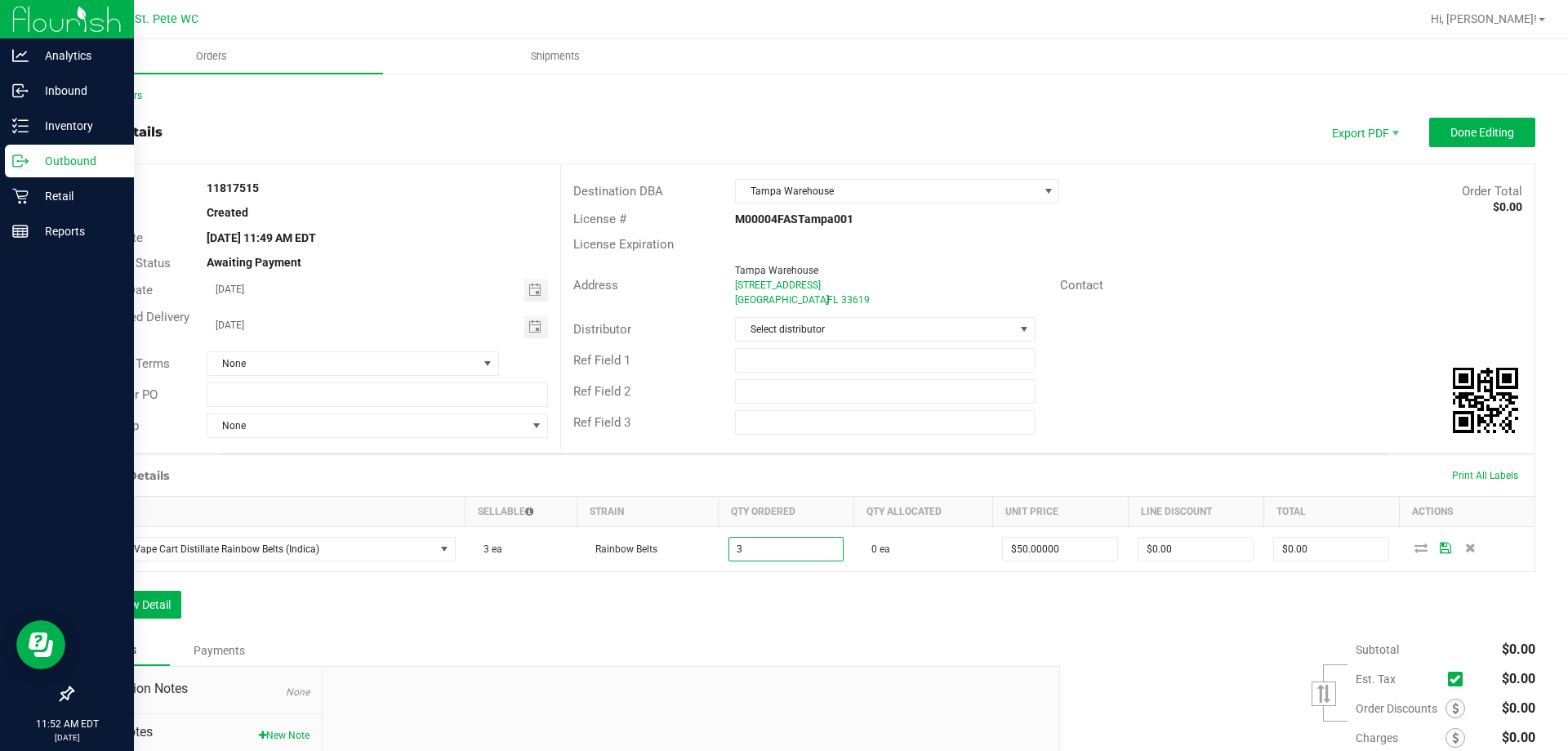
type input "3 ea"
type input "$150.00"
click at [769, 599] on div "Order Details Print All Labels Item Sellable Strain Qty Ordered Qty Allocated U…" at bounding box center [804, 544] width 1463 height 180
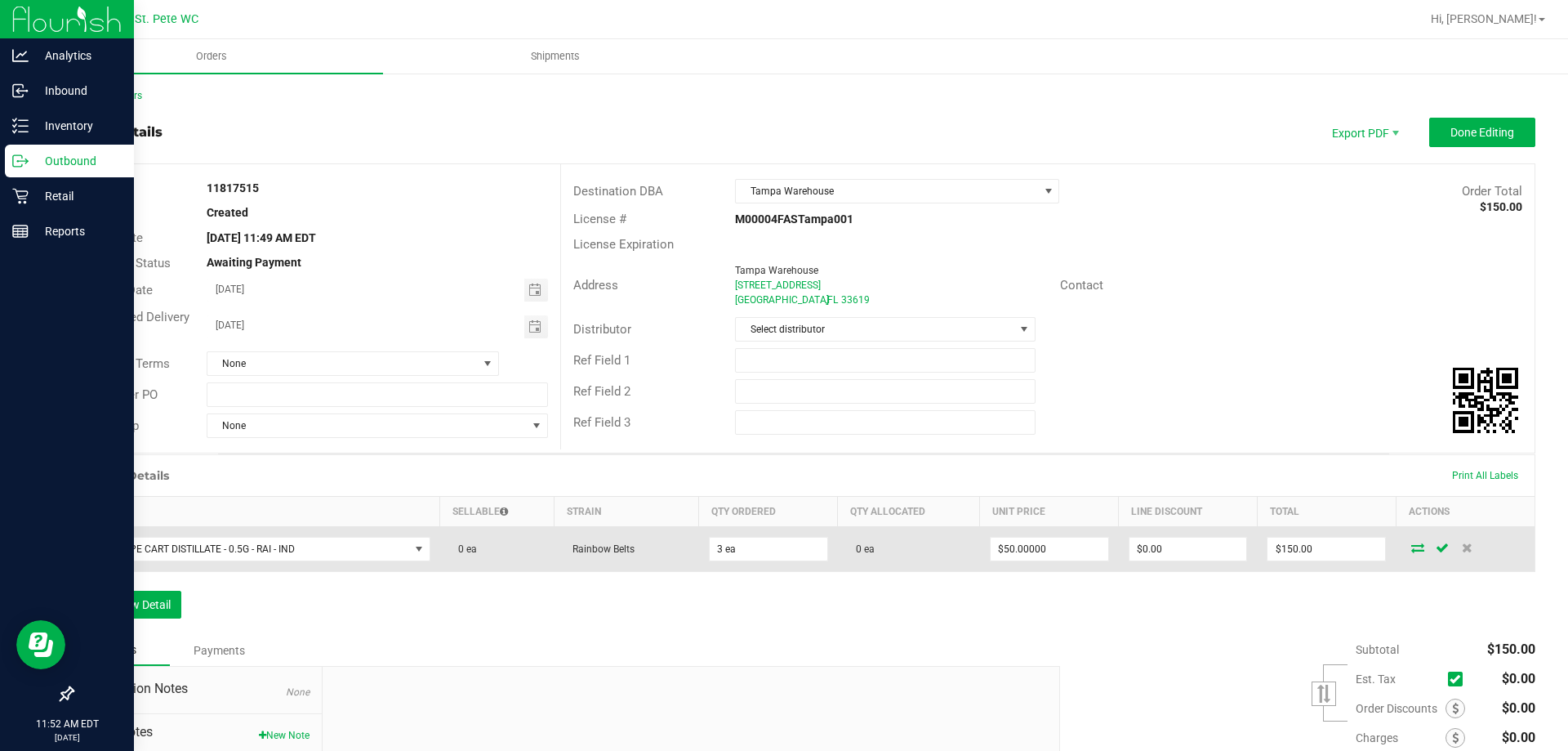
click at [1412, 552] on icon at bounding box center [1418, 546] width 13 height 10
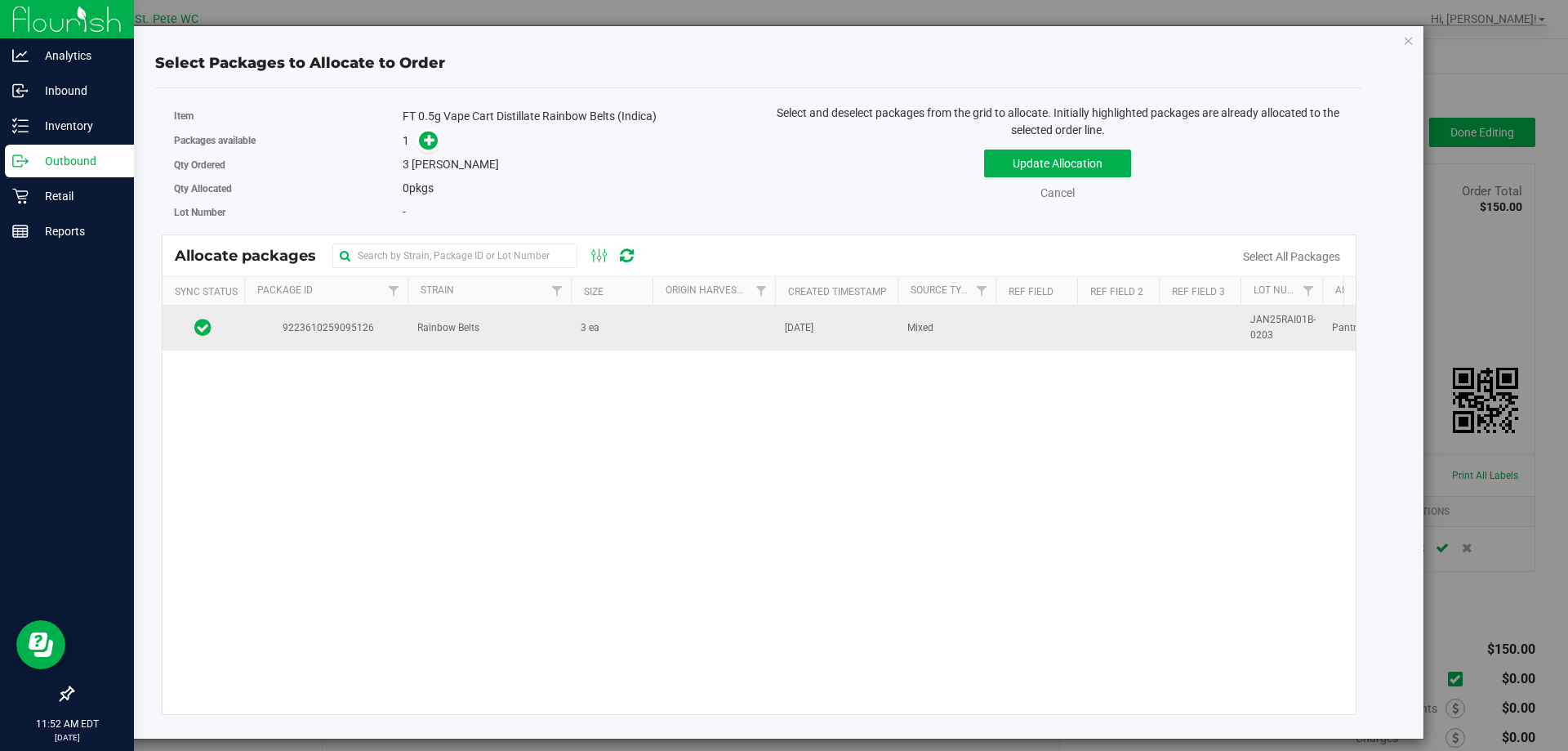
click at [847, 333] on td "[DATE]" at bounding box center [835, 328] width 122 height 44
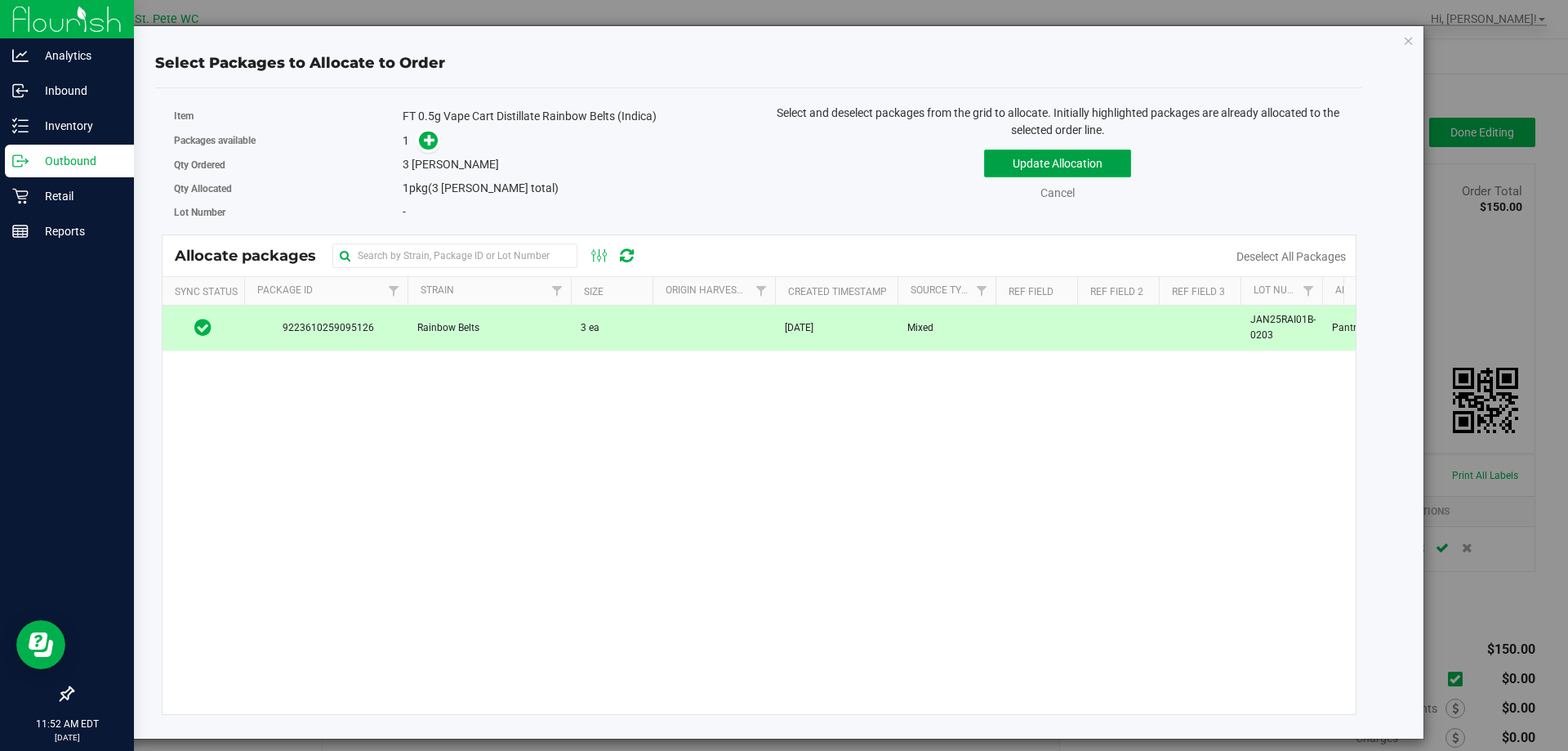
click at [1003, 160] on button "Update Allocation" at bounding box center [1057, 163] width 147 height 28
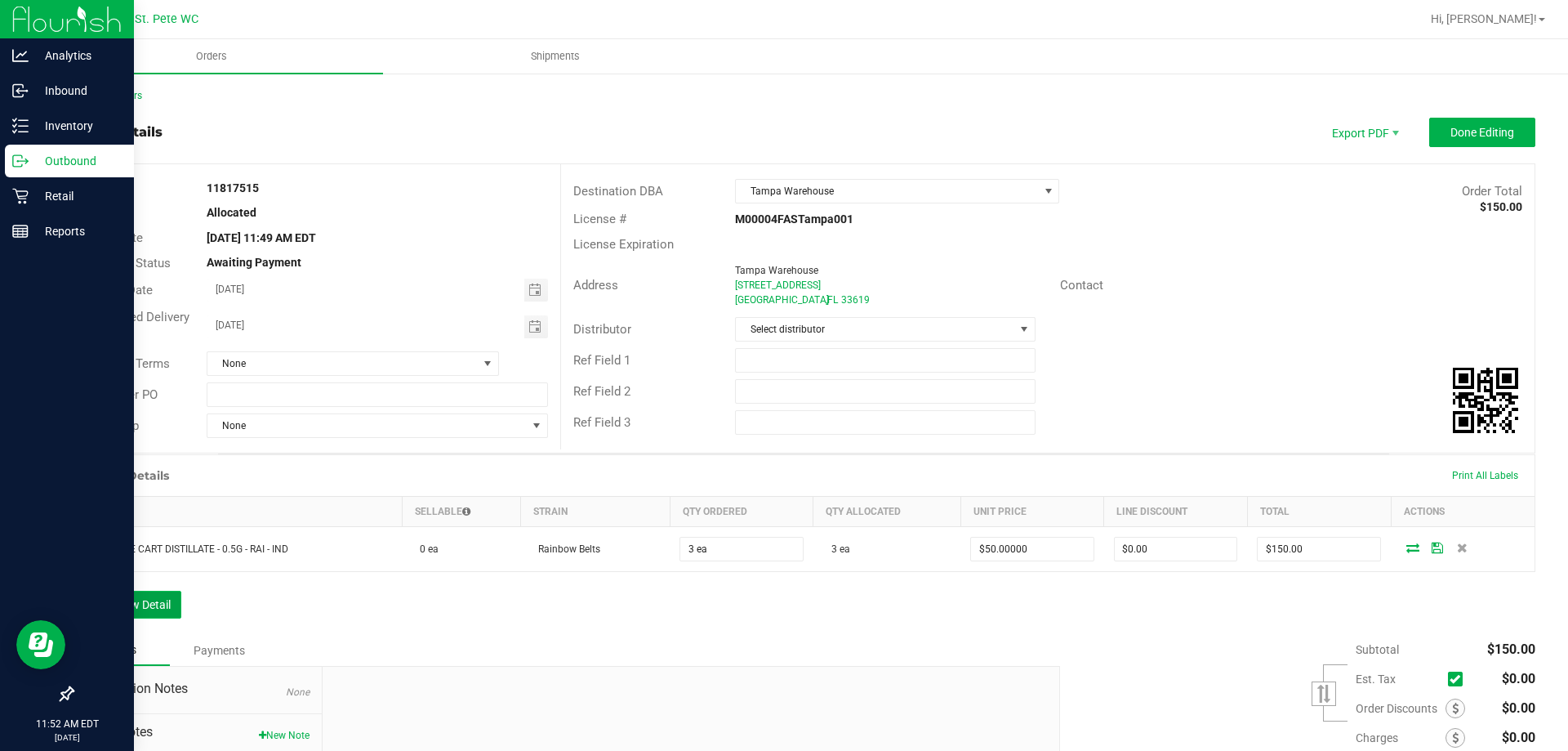
click at [157, 614] on button "Add New Detail" at bounding box center [126, 604] width 110 height 28
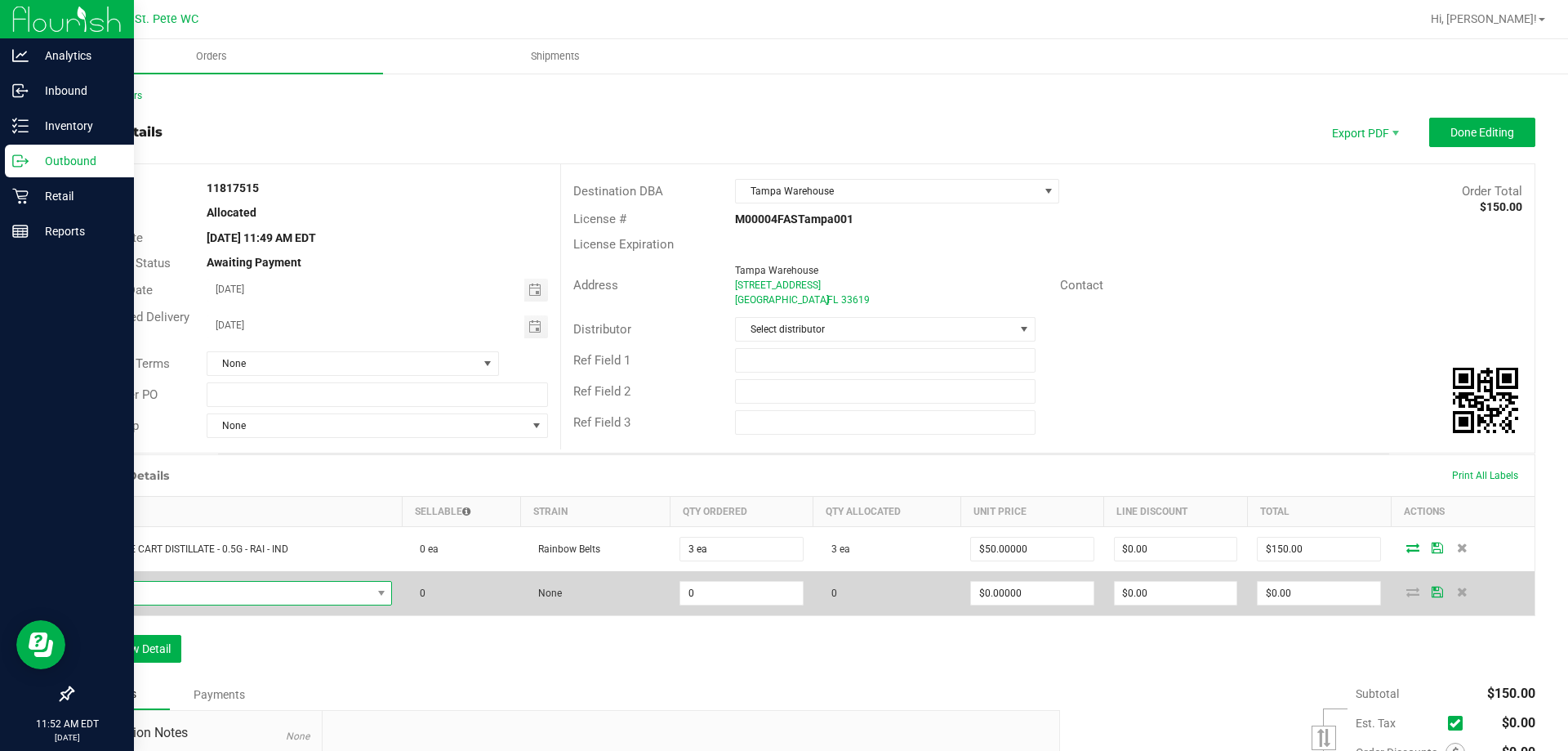
click at [164, 593] on span "NO DATA FOUND" at bounding box center [228, 593] width 287 height 23
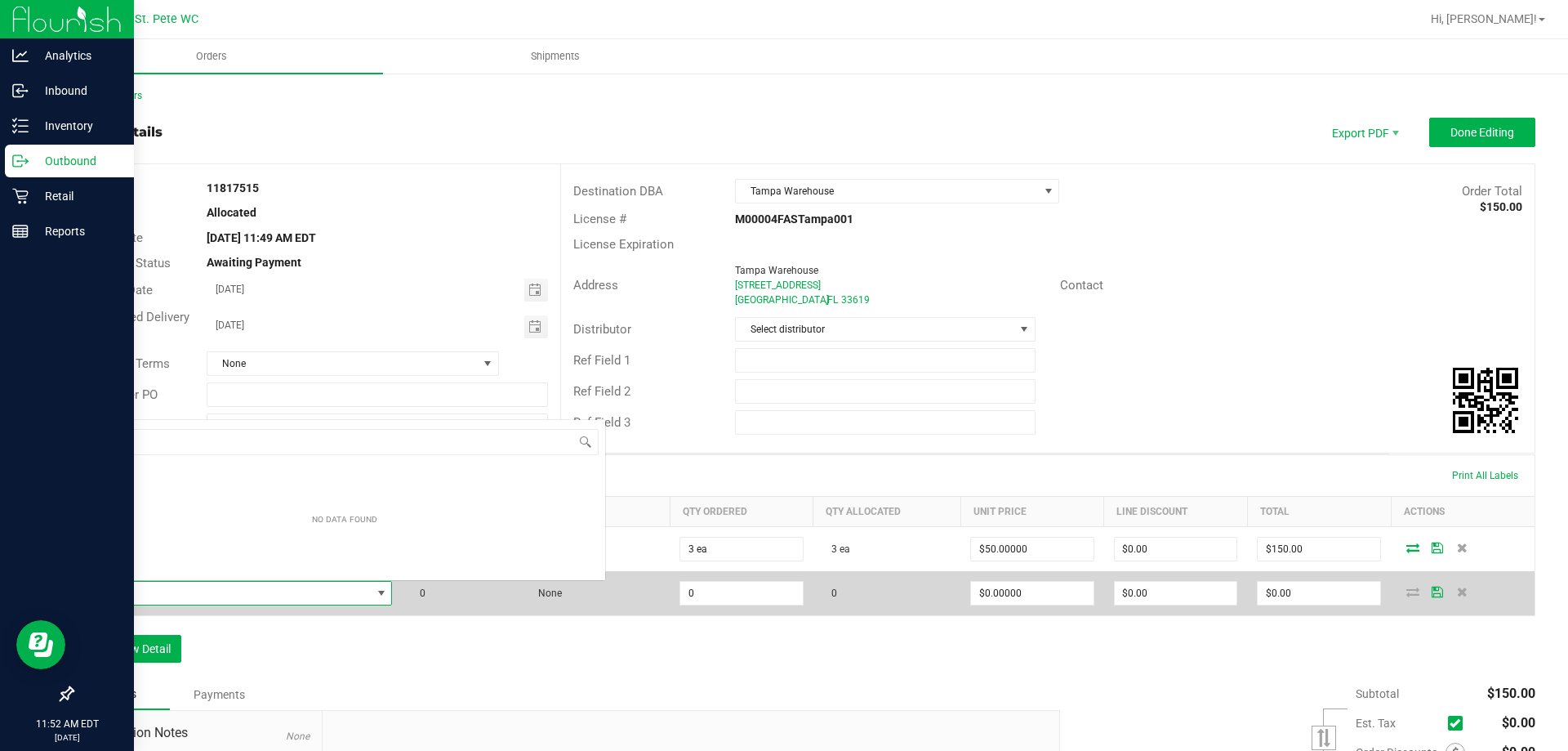
scroll to position [25, 304]
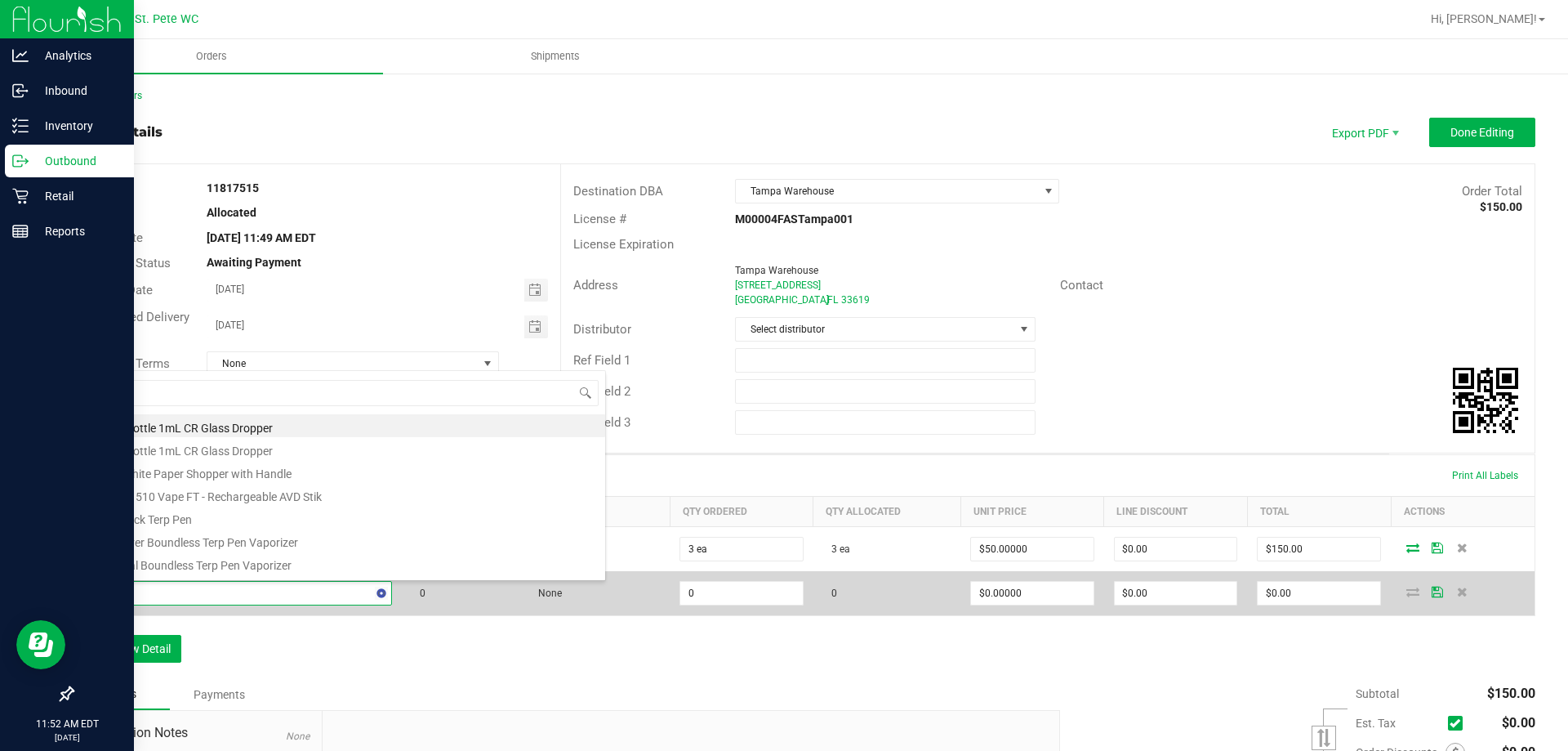
type input "Jel"
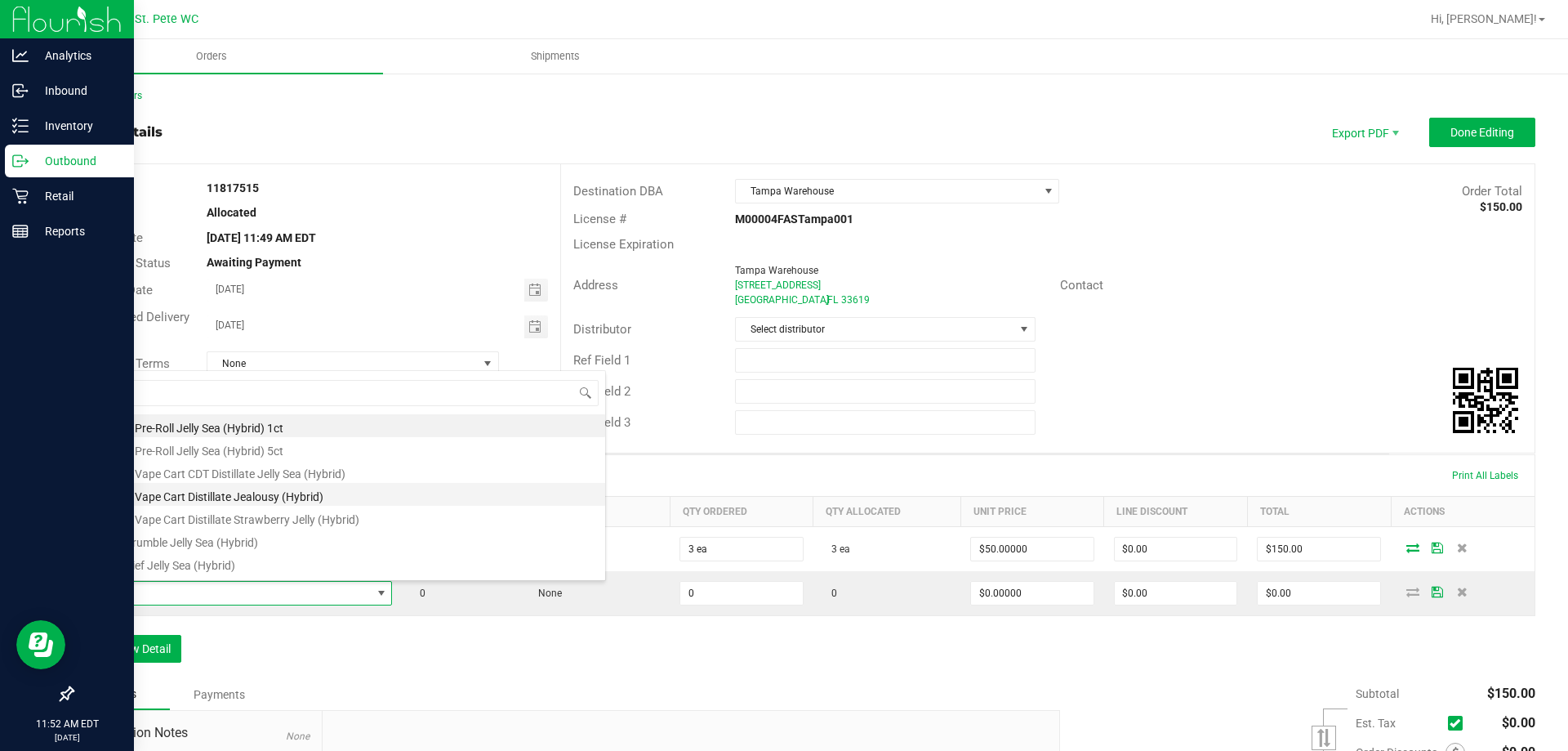
click at [180, 492] on li "FT 0.5g Vape Cart Distillate Jealousy (Hybrid)" at bounding box center [344, 495] width 521 height 23
type input "0 ea"
type input "$50.00000"
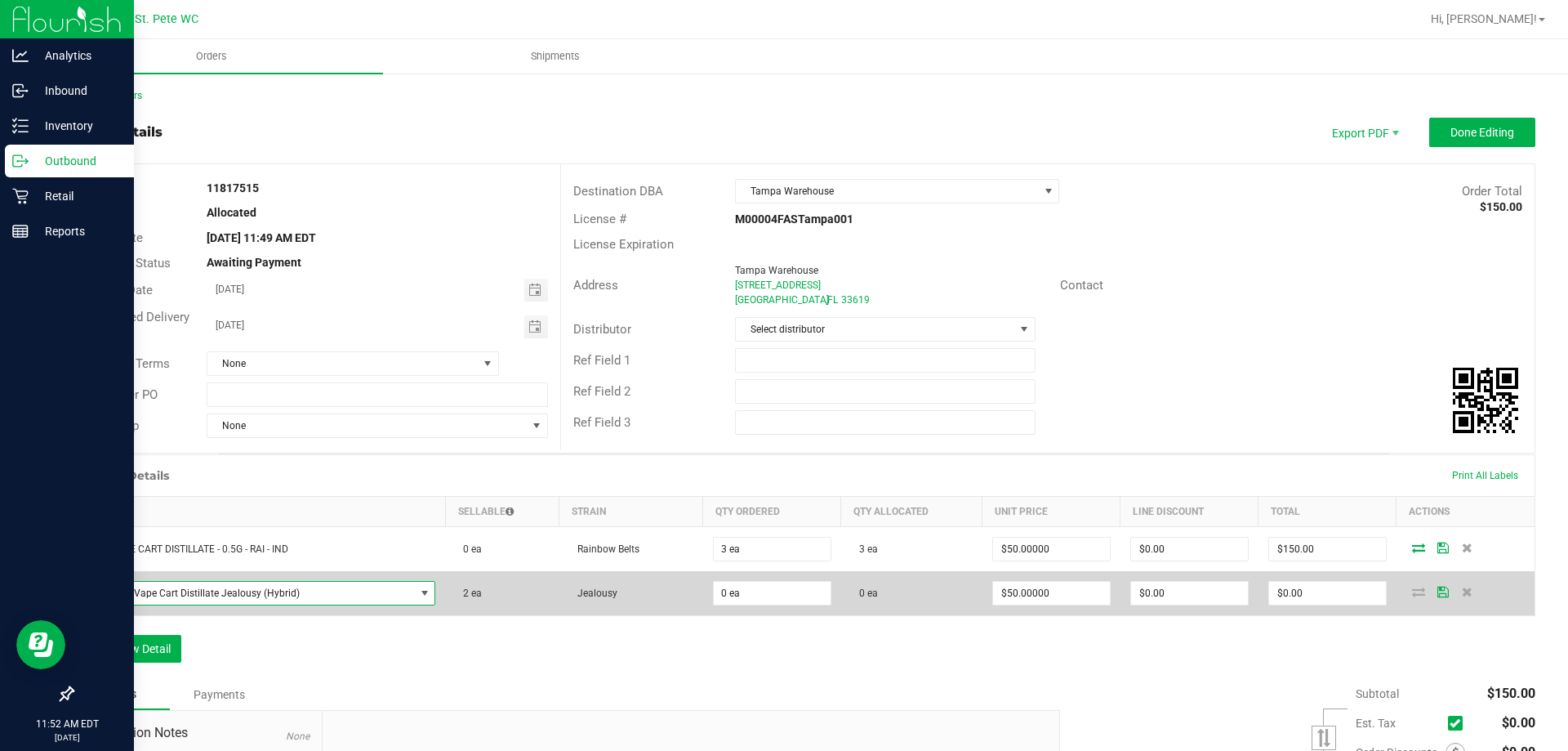
click at [418, 596] on span at bounding box center [424, 593] width 13 height 13
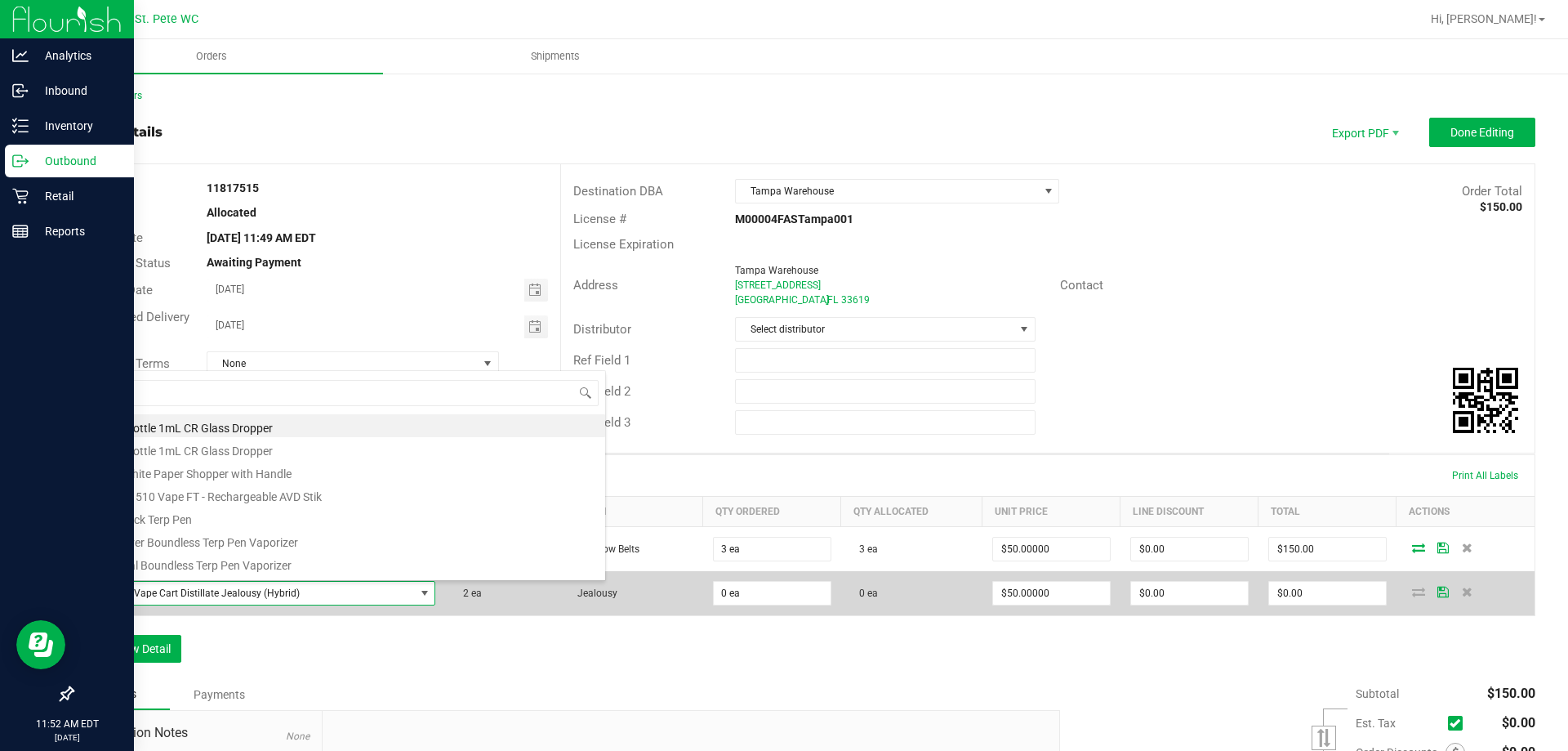
scroll to position [25, 342]
type input "jel"
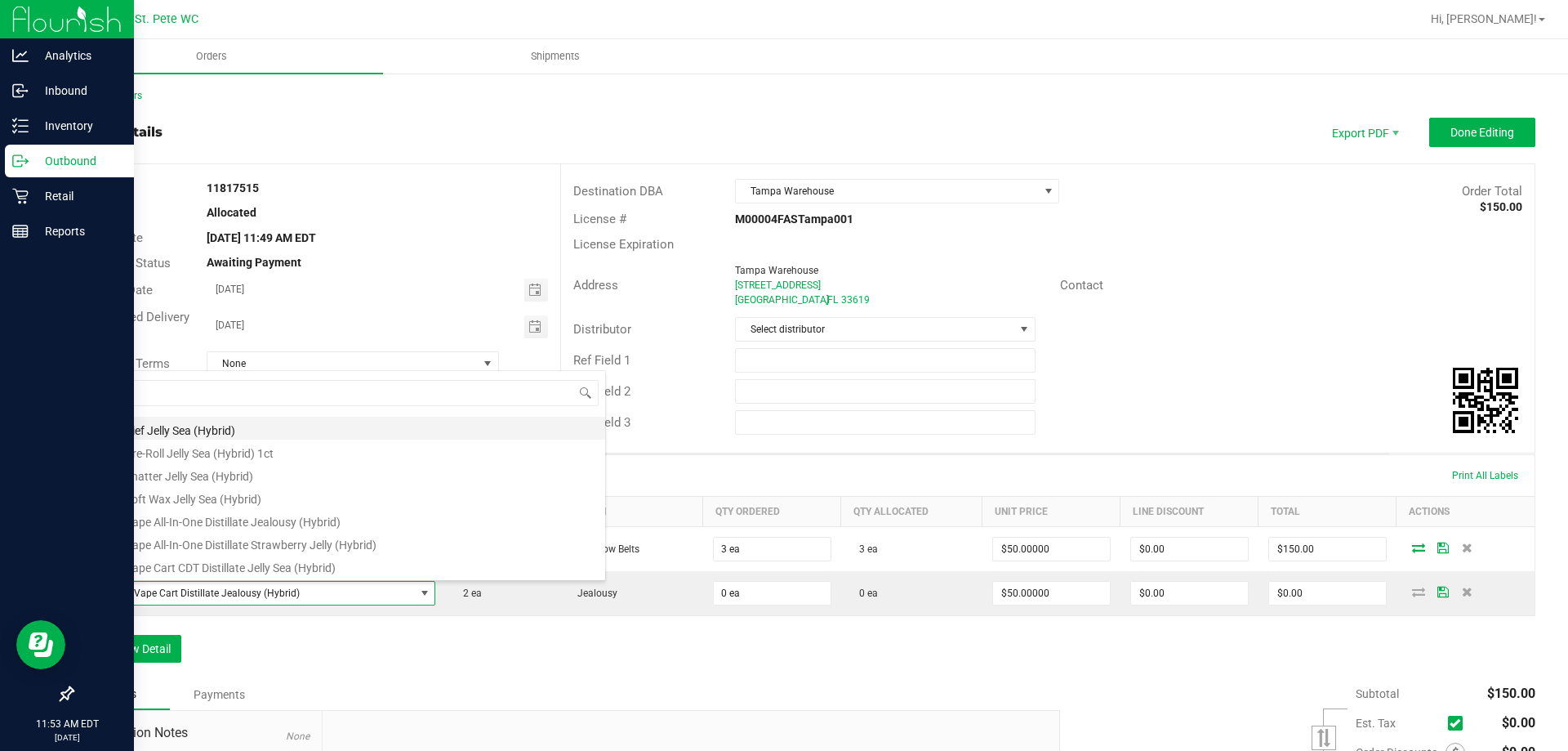
scroll to position [163, 0]
click at [218, 559] on li "FT 1g Vape Cart Distillate Jealousy (Hybrid)" at bounding box center [344, 560] width 521 height 23
type input "$90.00000"
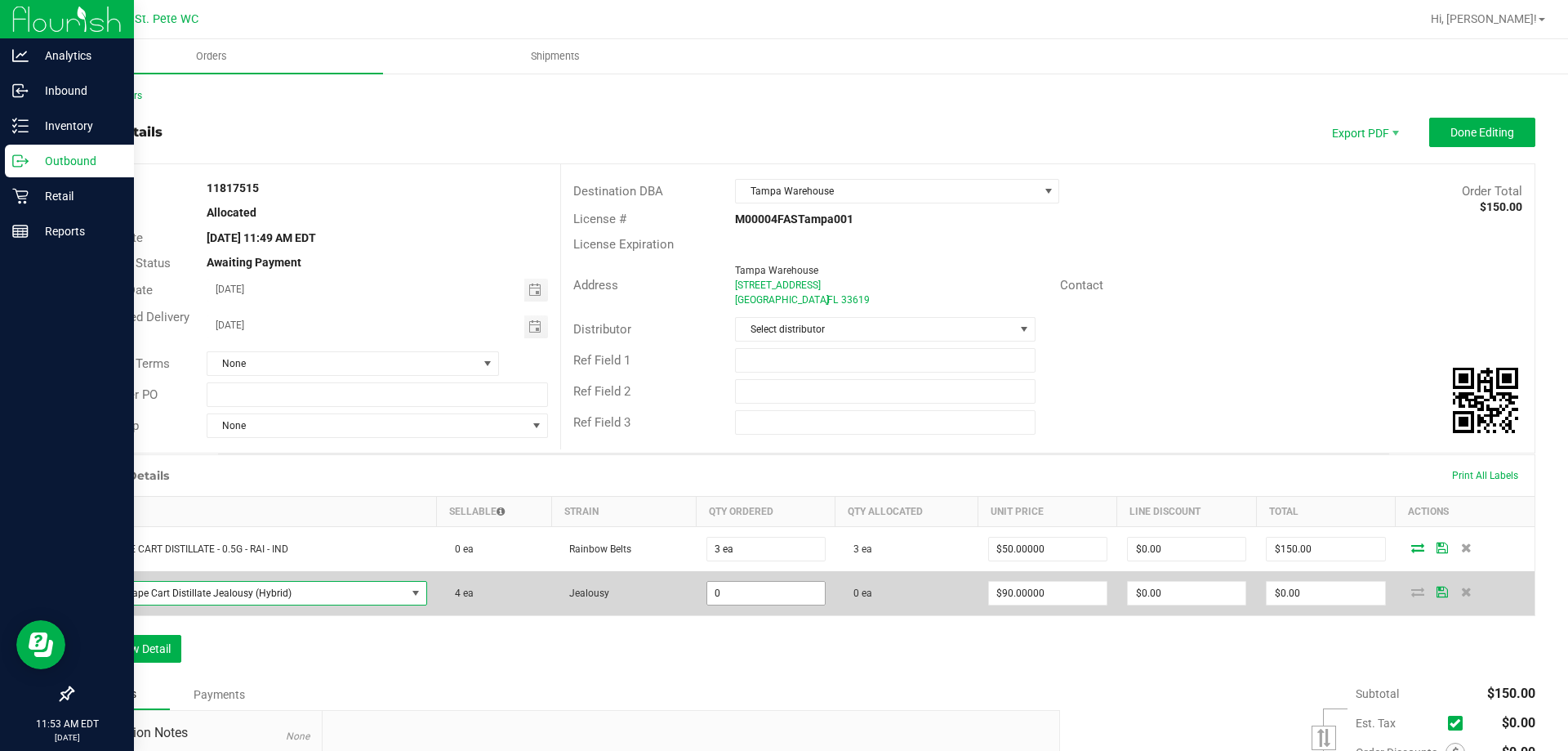
click at [733, 595] on input "0" at bounding box center [766, 593] width 118 height 23
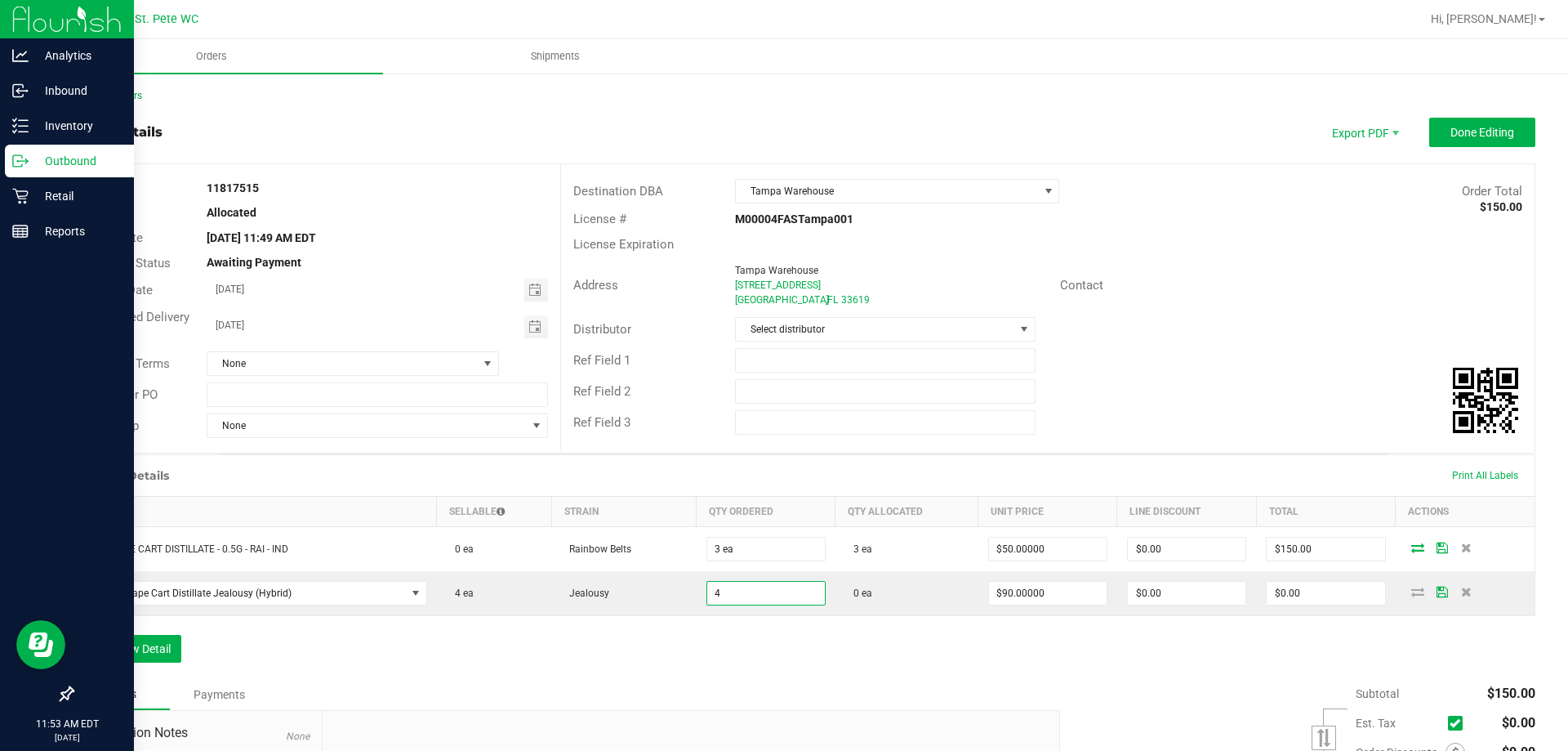
type input "4 ea"
type input "$360.00"
click at [736, 676] on div "Order Details Print All Labels Item Sellable Strain Qty Ordered Qty Allocated U…" at bounding box center [804, 567] width 1463 height 225
click at [1133, 119] on div "Order details Export PDF Done Editing" at bounding box center [804, 132] width 1463 height 29
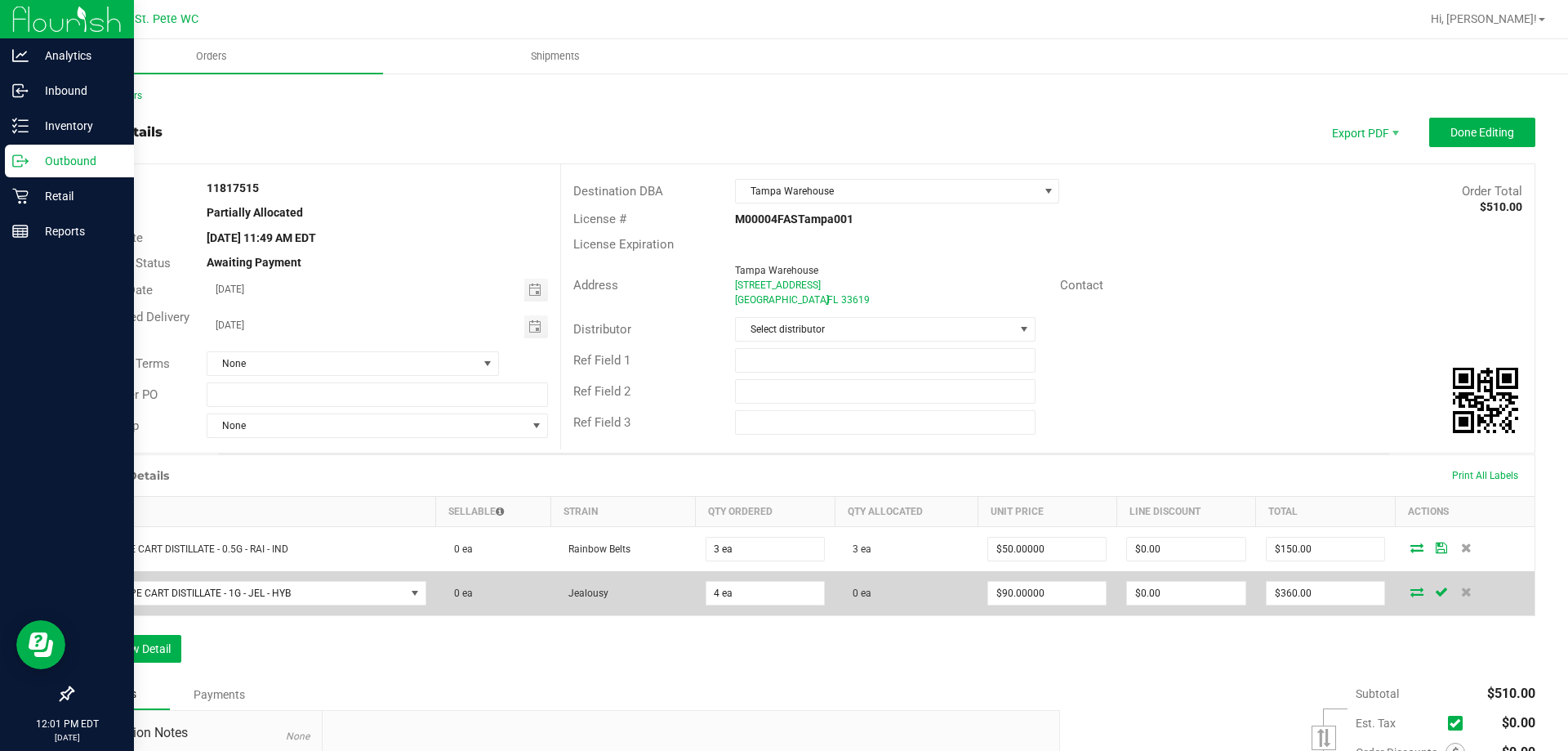
click at [1411, 595] on icon at bounding box center [1417, 591] width 13 height 10
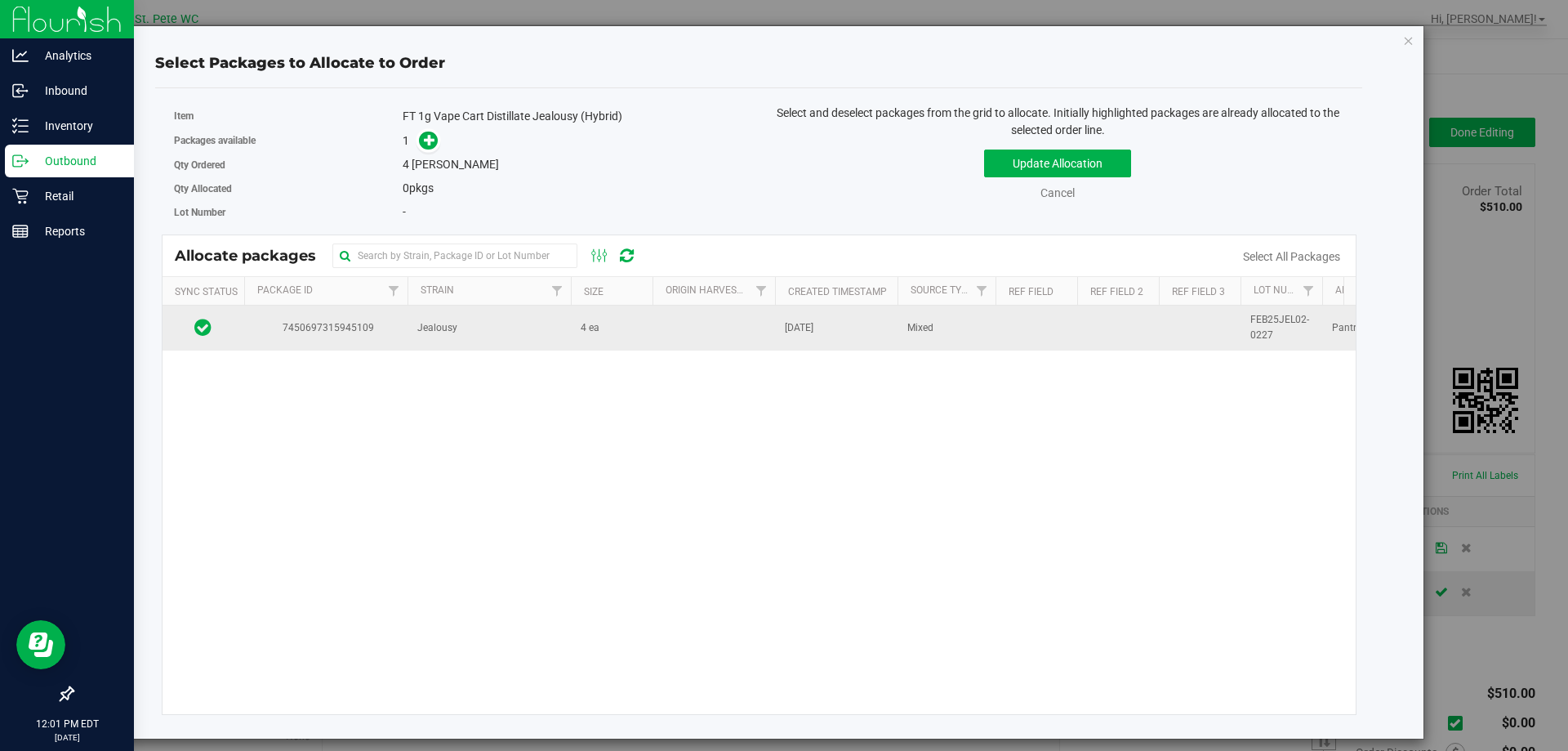
click at [1101, 330] on td at bounding box center [1117, 328] width 82 height 44
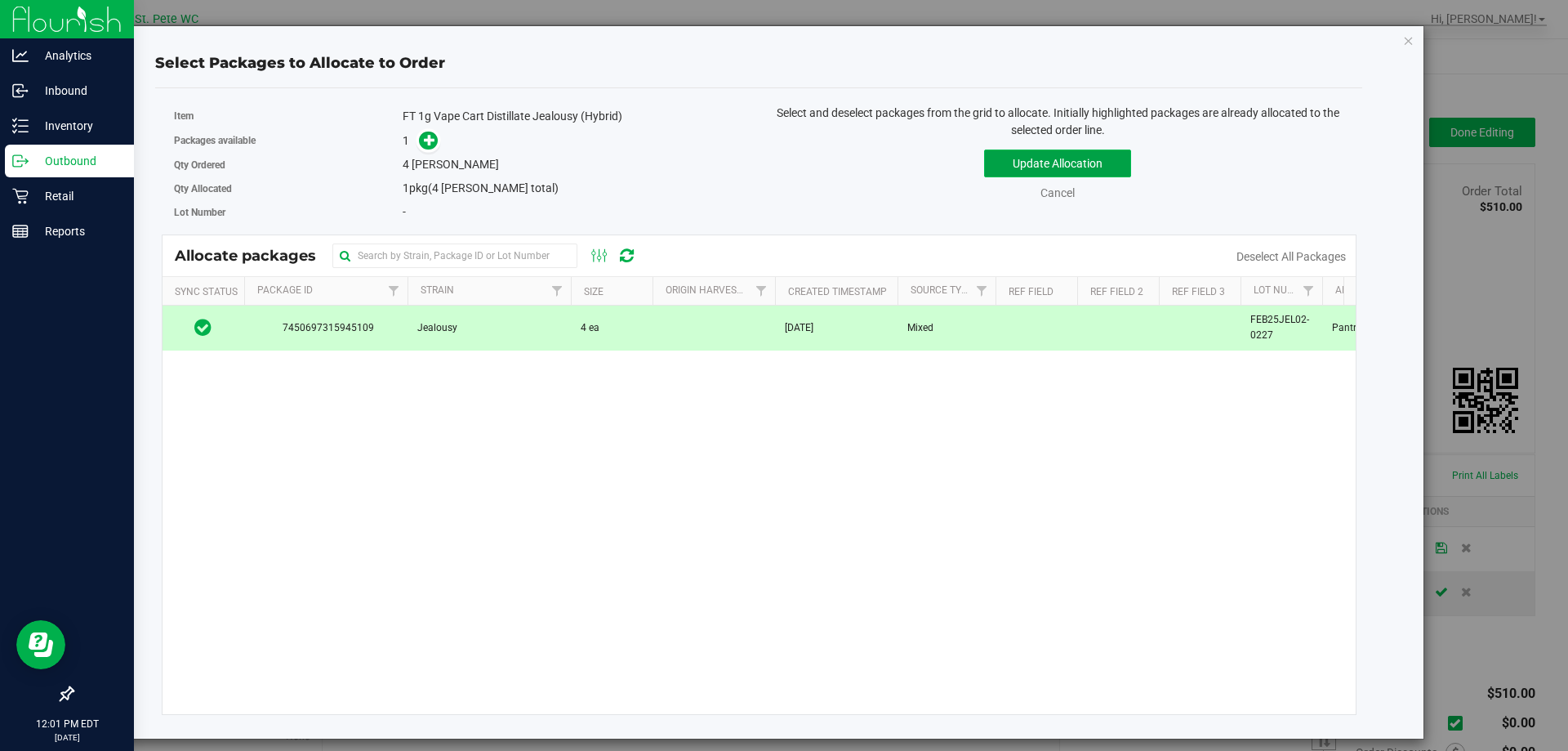
click at [1066, 159] on button "Update Allocation" at bounding box center [1057, 163] width 147 height 28
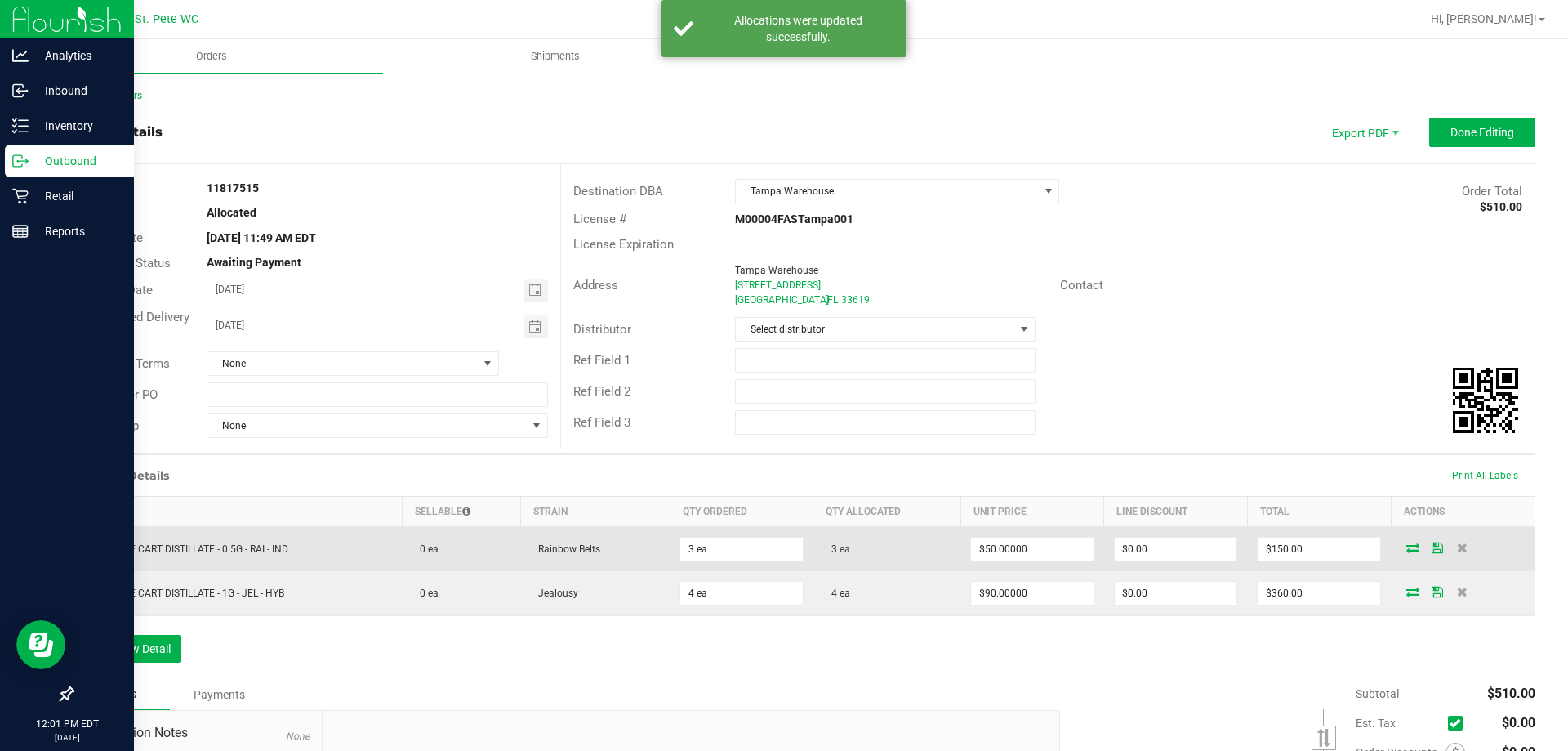
click at [1426, 550] on span at bounding box center [1438, 546] width 25 height 10
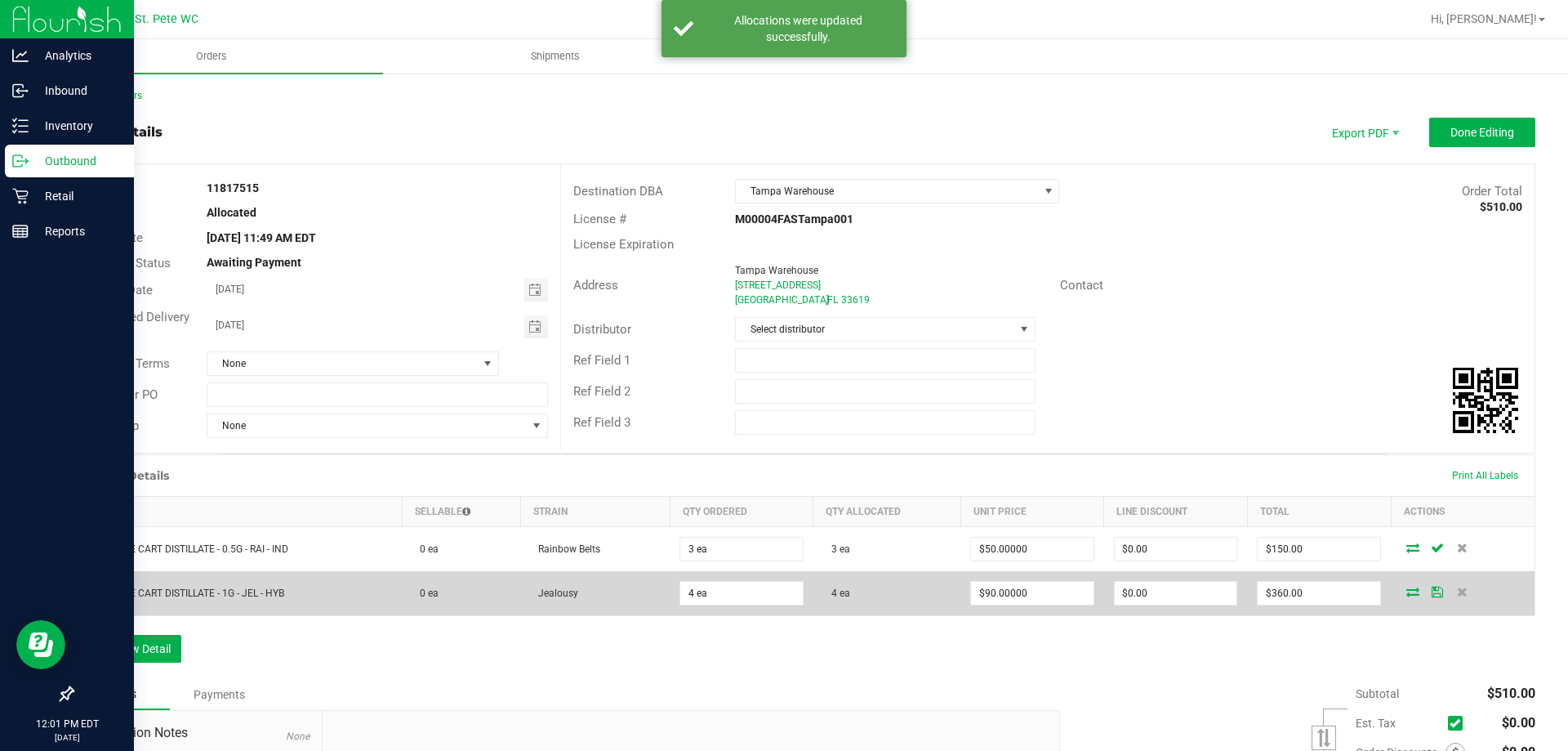
click at [1432, 594] on icon at bounding box center [1437, 591] width 11 height 10
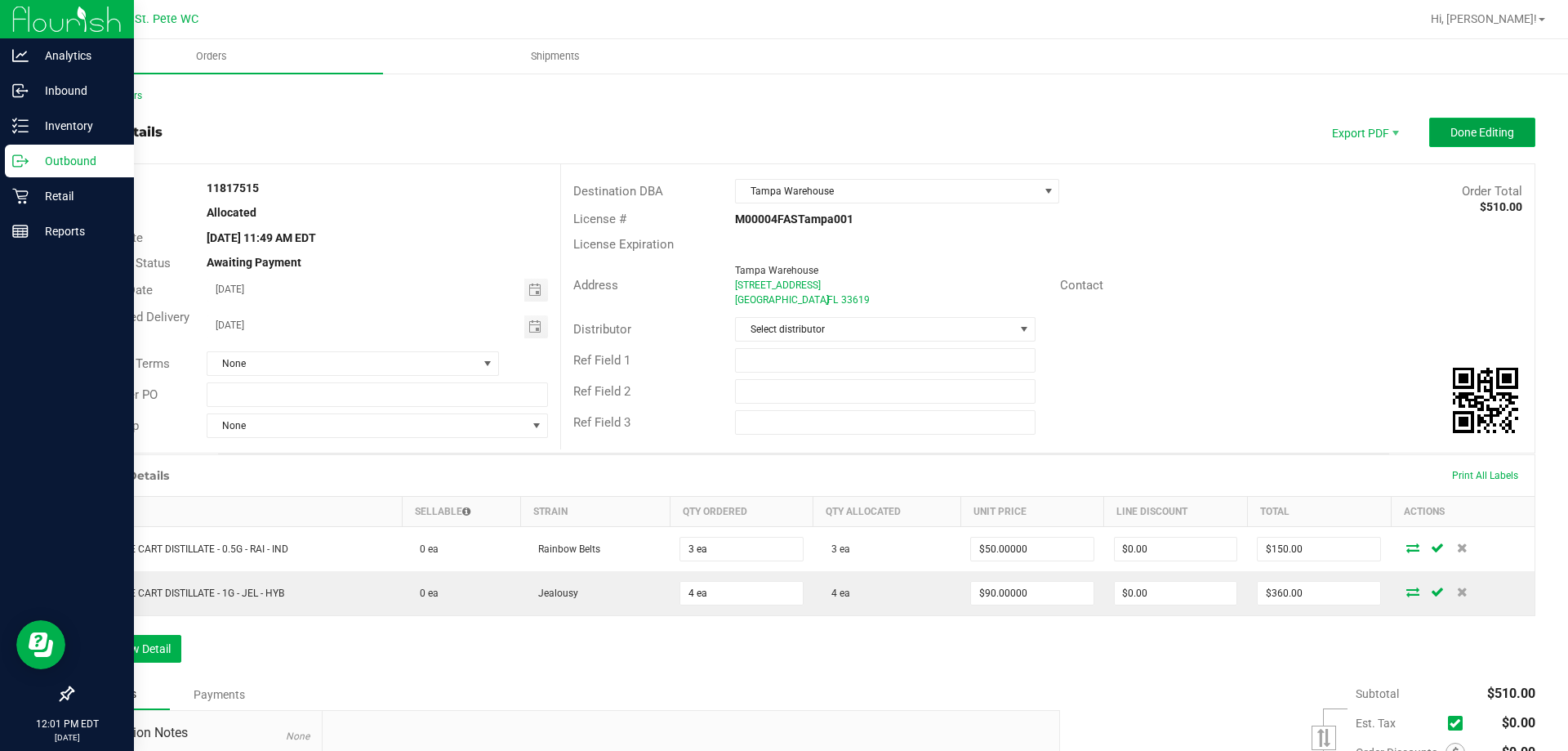
click at [1455, 130] on span "Done Editing" at bounding box center [1482, 132] width 64 height 13
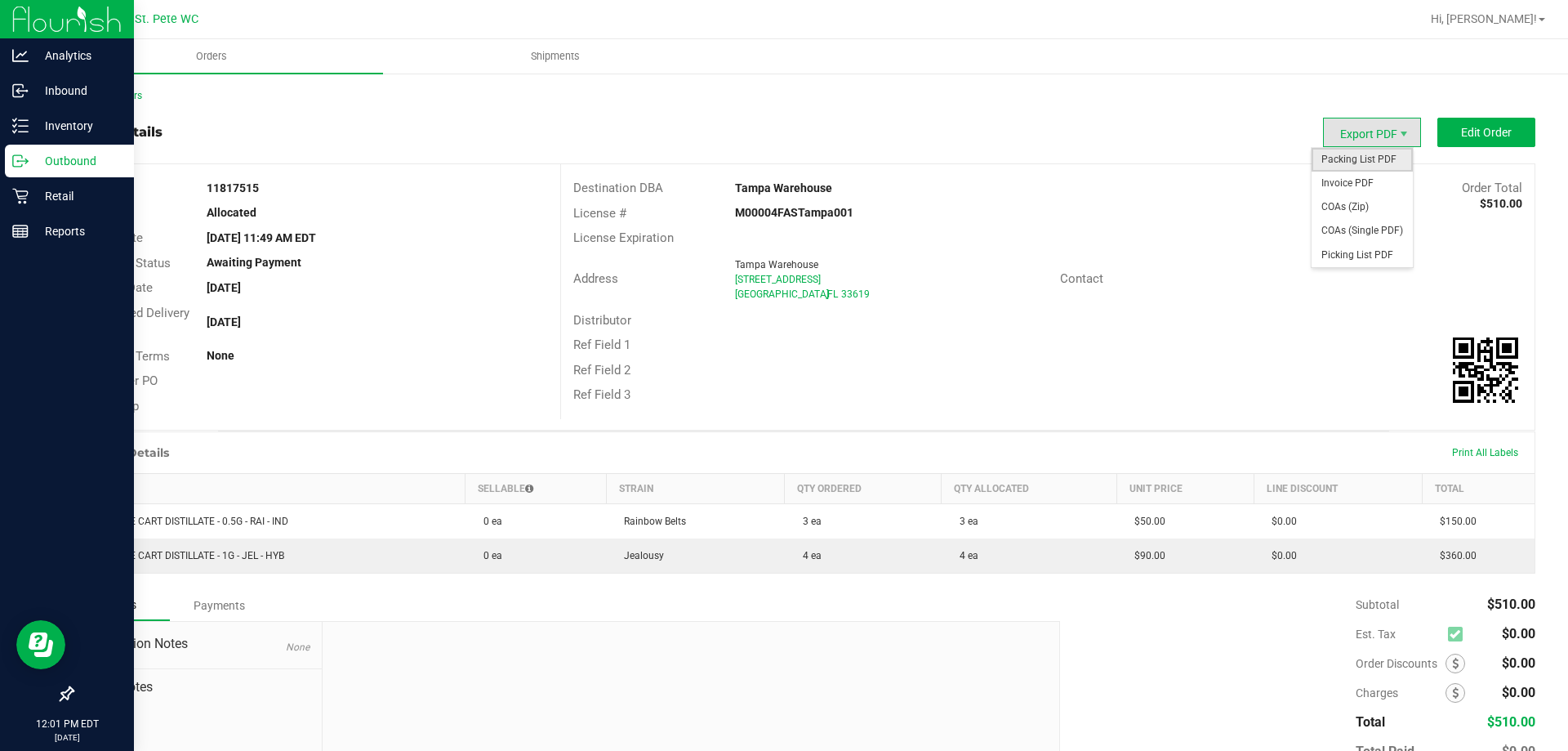
click at [1338, 157] on span "Packing List PDF" at bounding box center [1362, 159] width 101 height 24
click at [380, 100] on div "Back to Orders" at bounding box center [804, 95] width 1463 height 15
